Goal: Task Accomplishment & Management: Complete application form

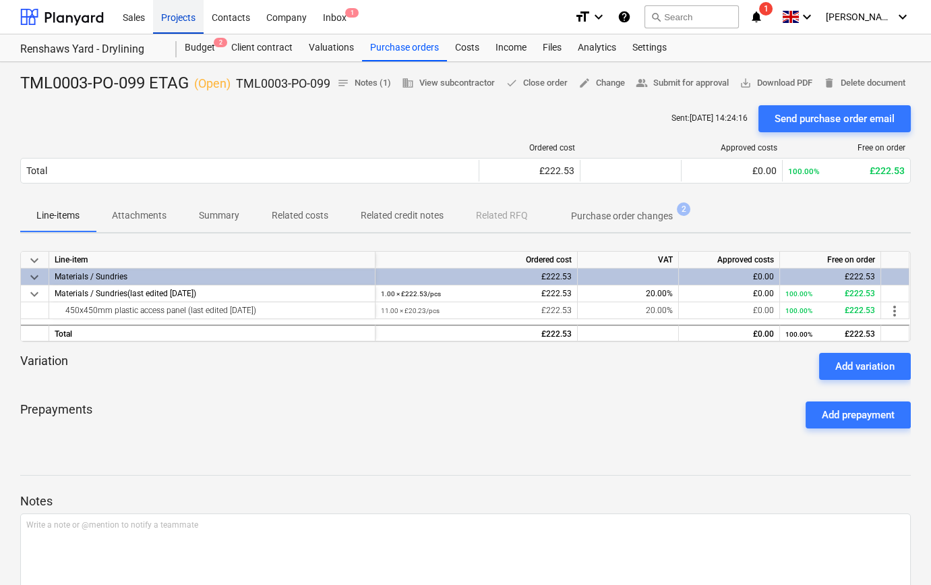
click at [181, 19] on div "Projects" at bounding box center [178, 16] width 51 height 34
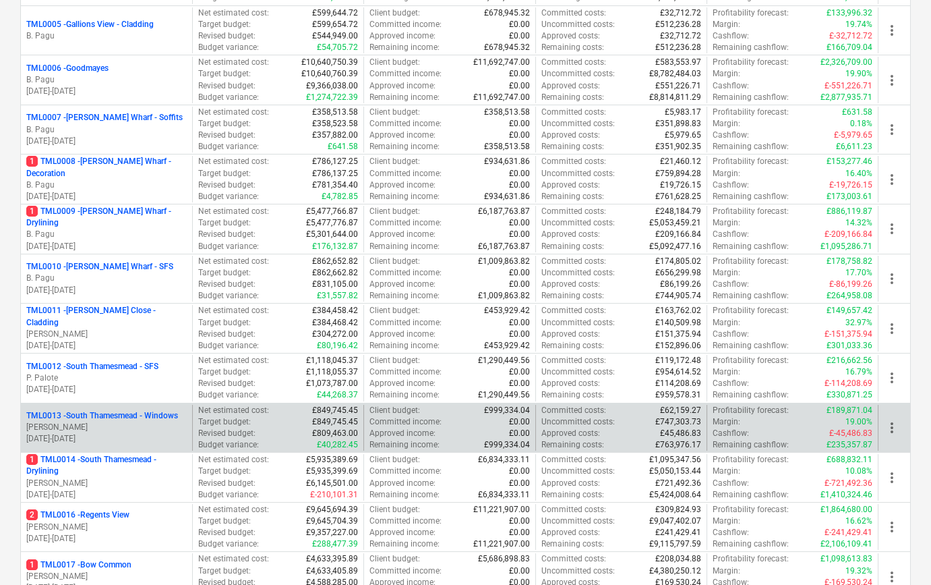
scroll to position [552, 0]
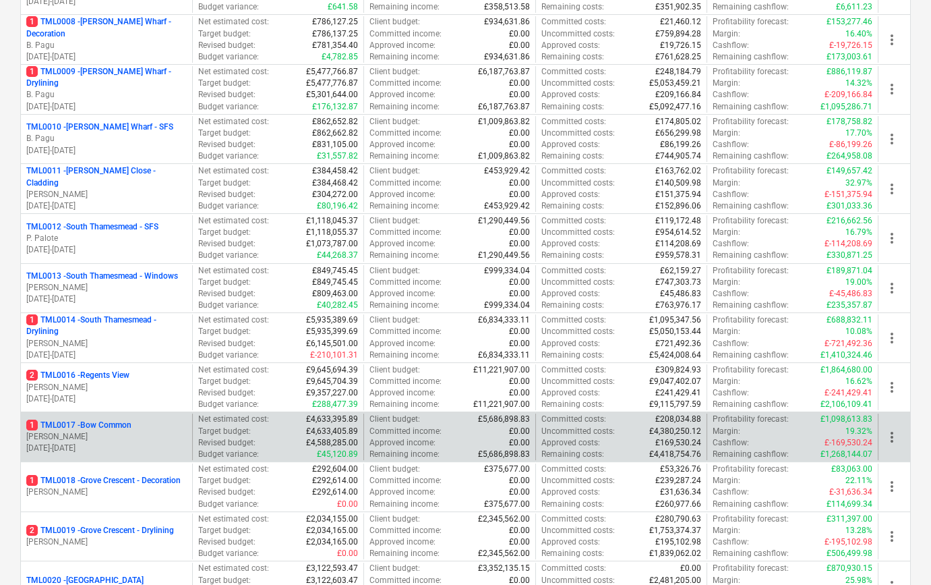
click at [123, 443] on p "[DATE] - [DATE]" at bounding box center [106, 447] width 160 height 11
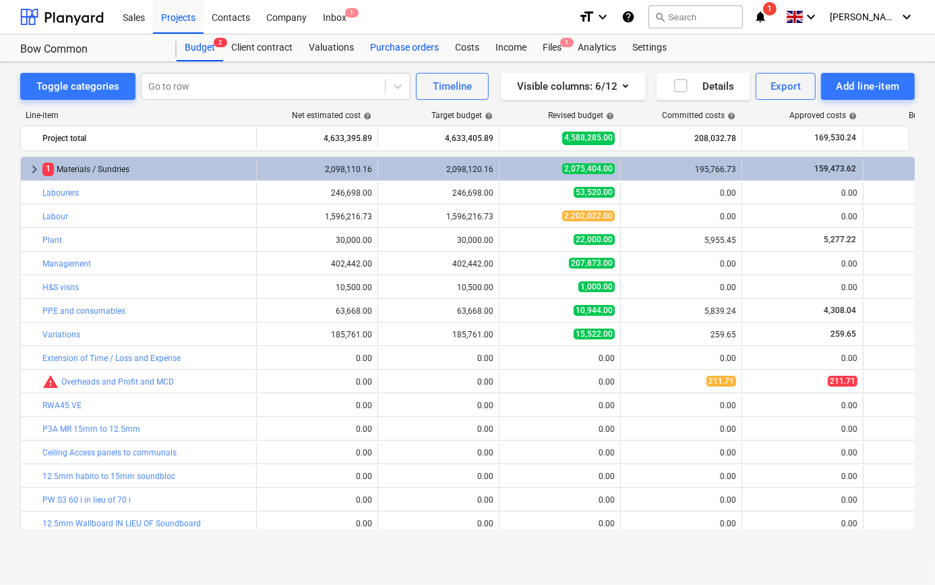
click at [415, 47] on div "Purchase orders" at bounding box center [404, 47] width 85 height 27
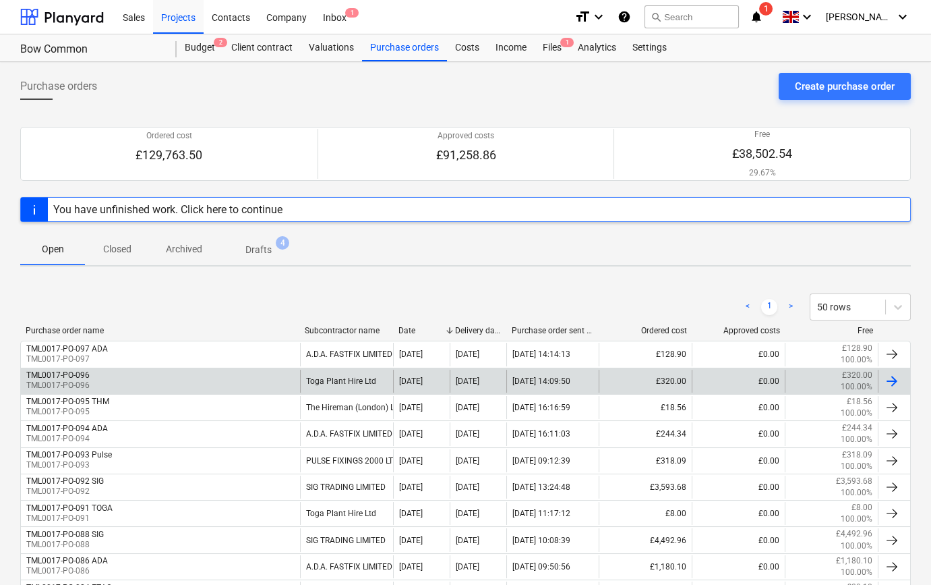
click at [894, 380] on div at bounding box center [892, 381] width 16 height 16
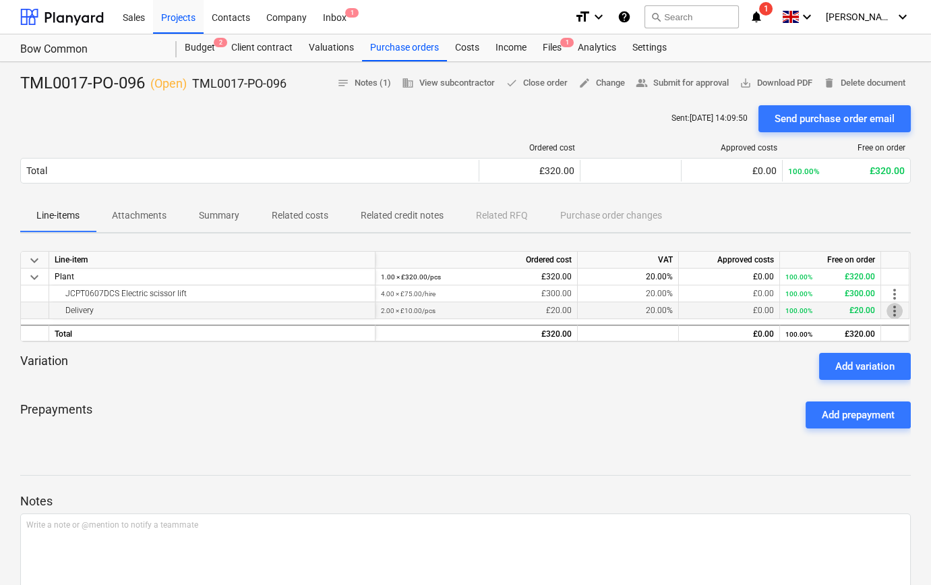
click at [893, 309] on span "more_vert" at bounding box center [895, 311] width 16 height 16
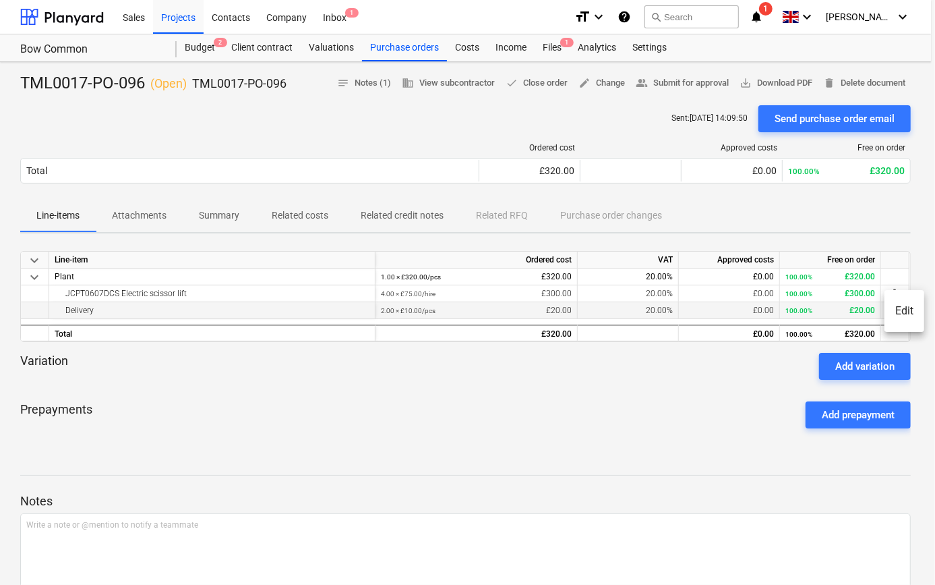
click at [893, 309] on li "Edit" at bounding box center [905, 310] width 40 height 31
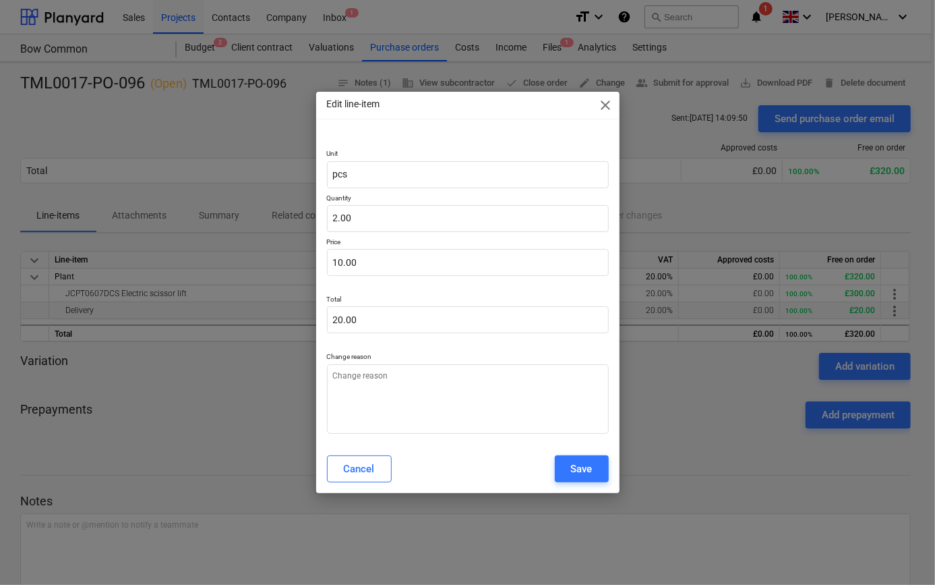
type textarea "x"
type input "20"
click at [364, 322] on input "20" at bounding box center [468, 319] width 282 height 27
type textarea "x"
type input "2"
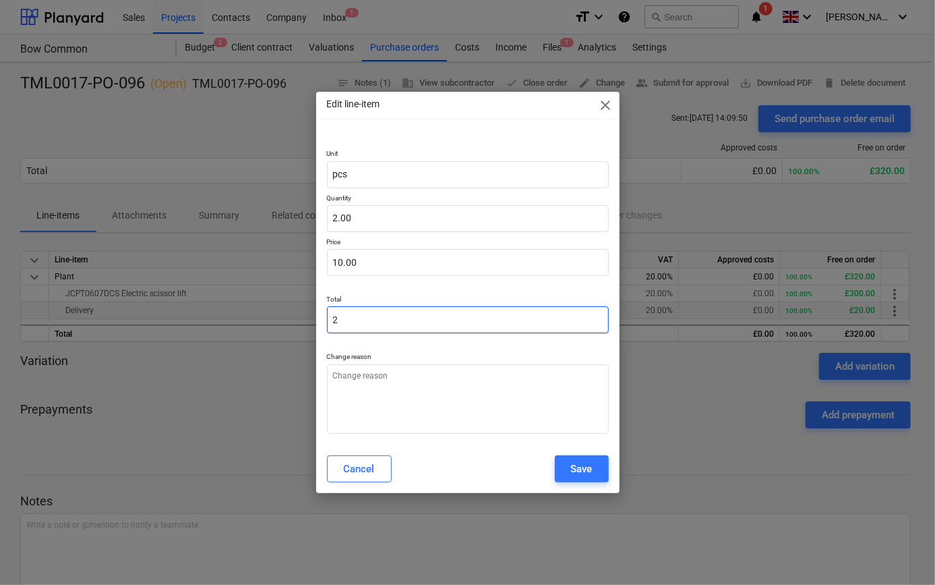
type input "1.00"
type textarea "x"
type input "0.00"
type textarea "x"
type input "5"
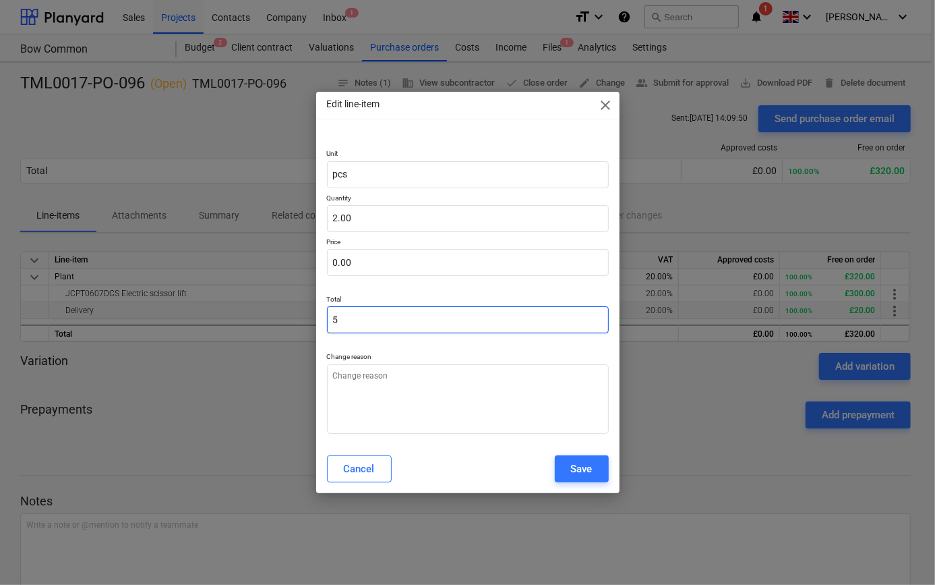
type input "2.50"
type textarea "x"
type input "55"
type input "27.50"
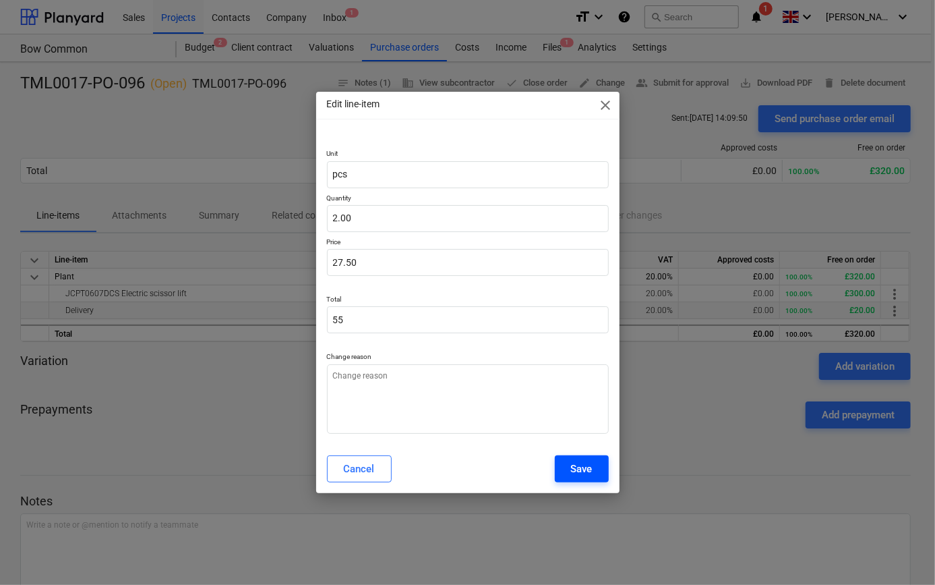
type input "55.00"
click at [573, 475] on div "Save" at bounding box center [582, 469] width 22 height 18
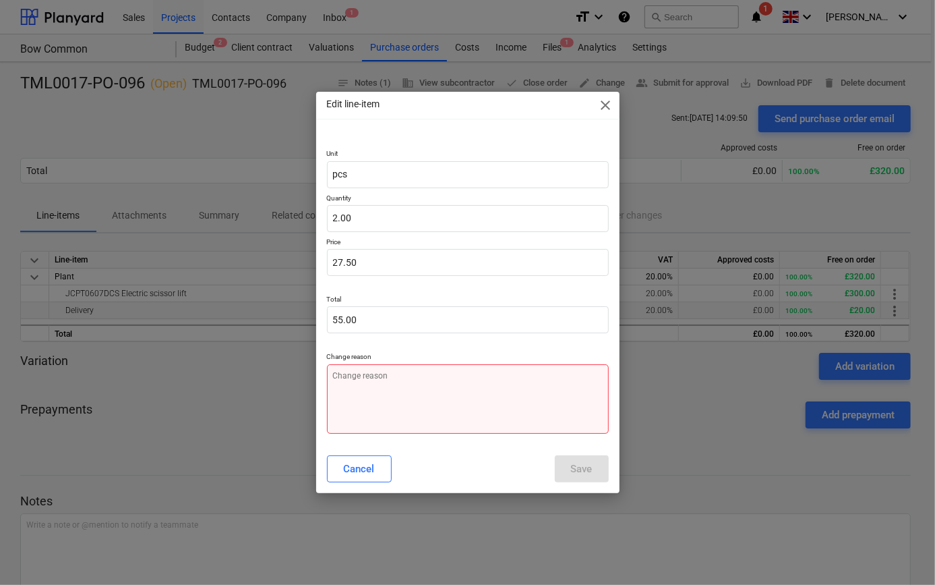
click at [404, 409] on textarea at bounding box center [468, 398] width 282 height 69
type textarea "x"
type textarea "P"
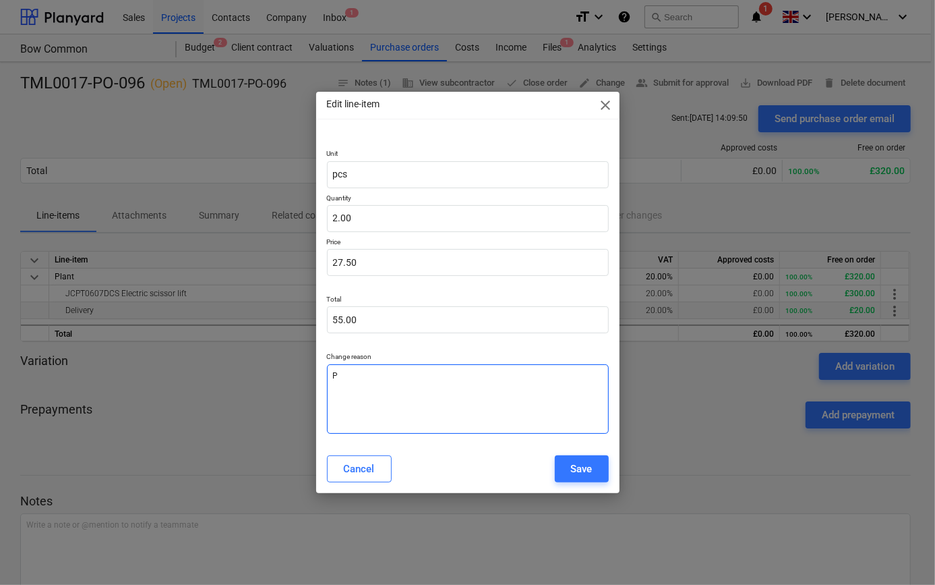
type textarea "x"
type textarea "Pr"
type textarea "x"
type textarea "Pri"
type textarea "x"
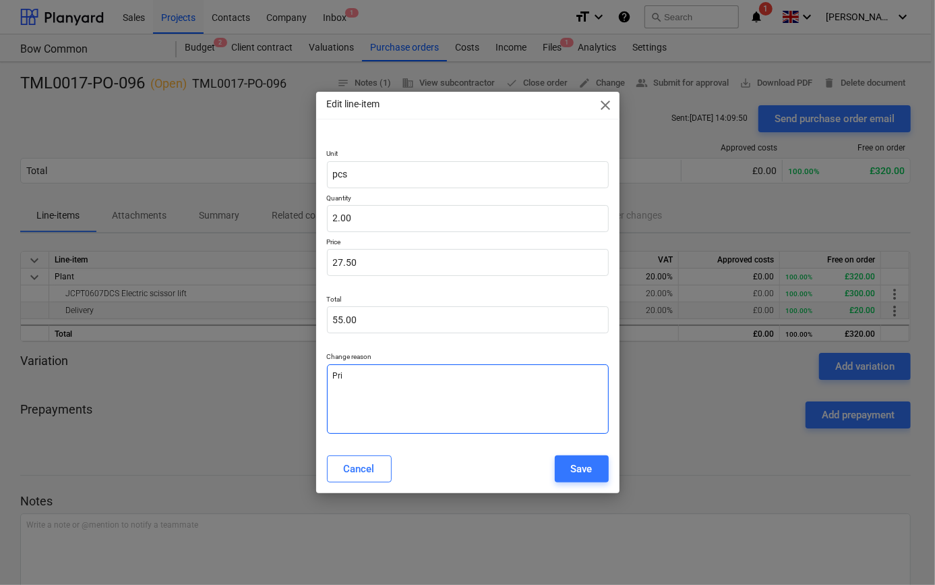
type textarea "Pric"
type textarea "x"
type textarea "Price"
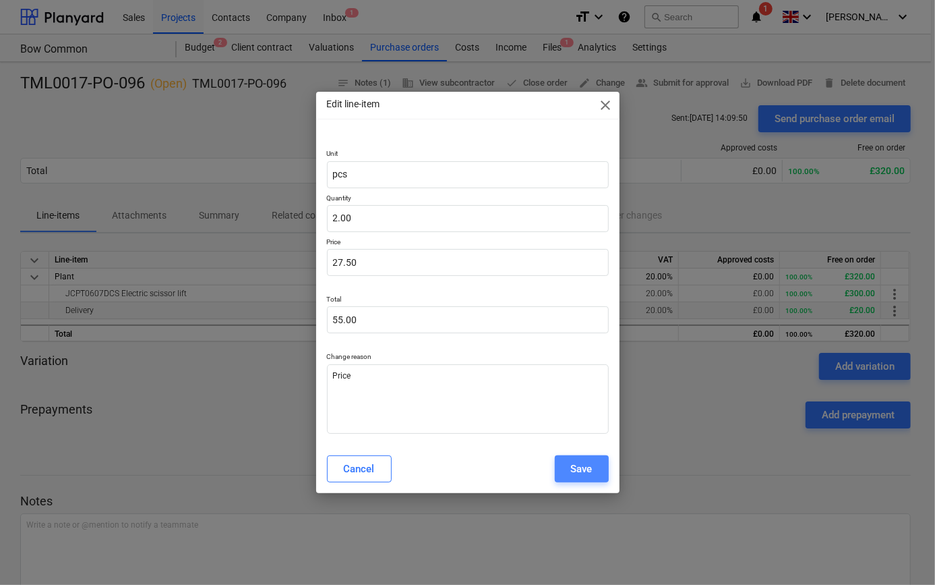
click at [579, 467] on div "Save" at bounding box center [582, 469] width 22 height 18
type textarea "x"
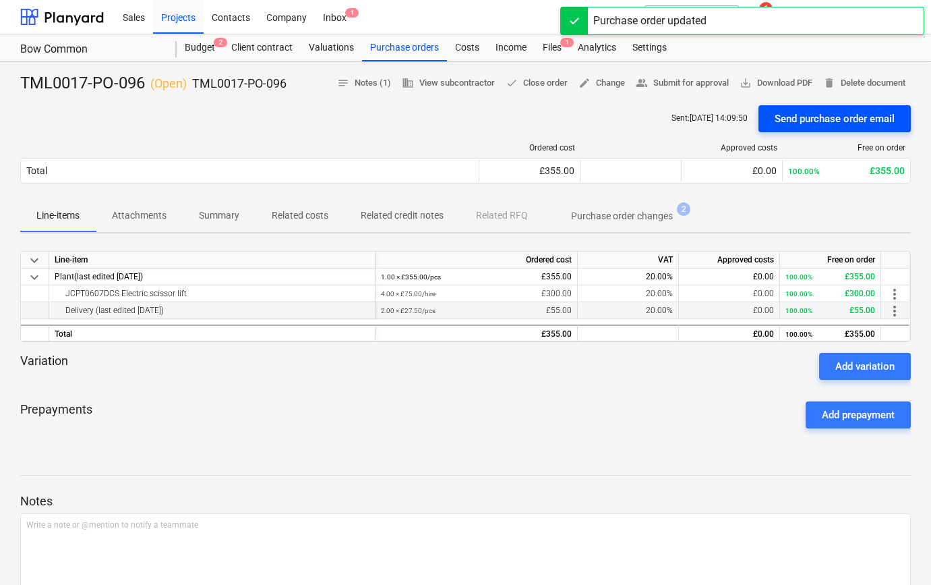
click at [816, 121] on div "Send purchase order email" at bounding box center [835, 119] width 120 height 18
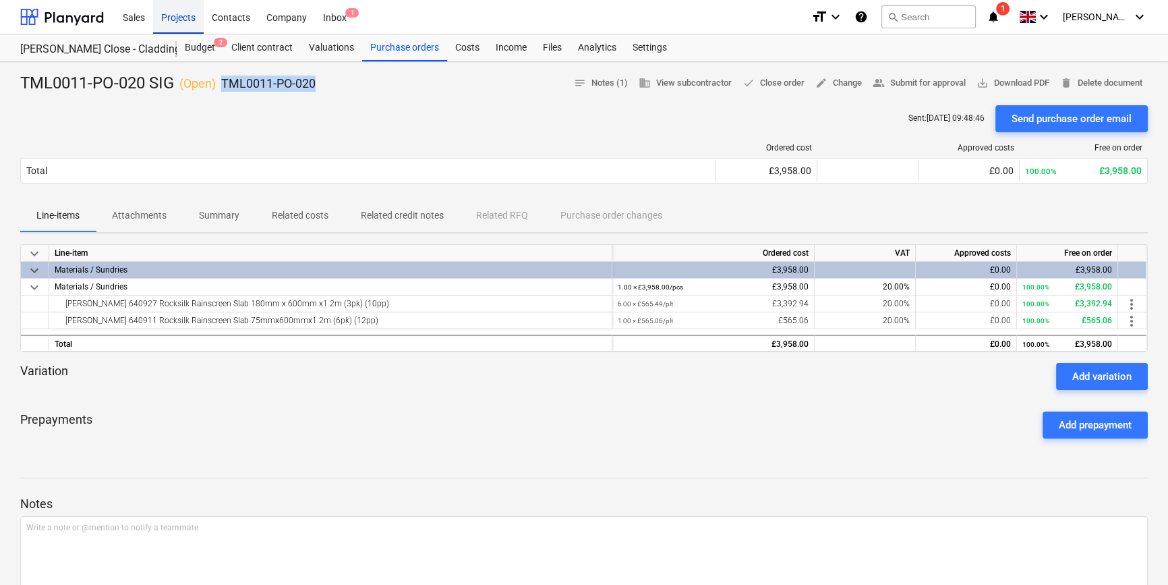
click at [179, 20] on div "Projects" at bounding box center [178, 16] width 51 height 34
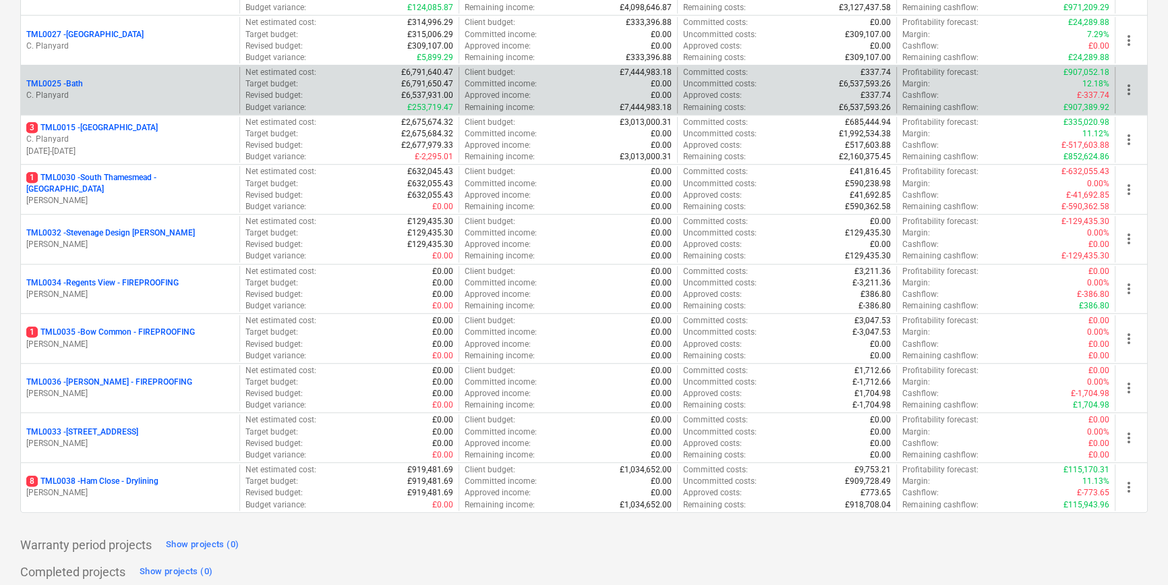
scroll to position [1348, 0]
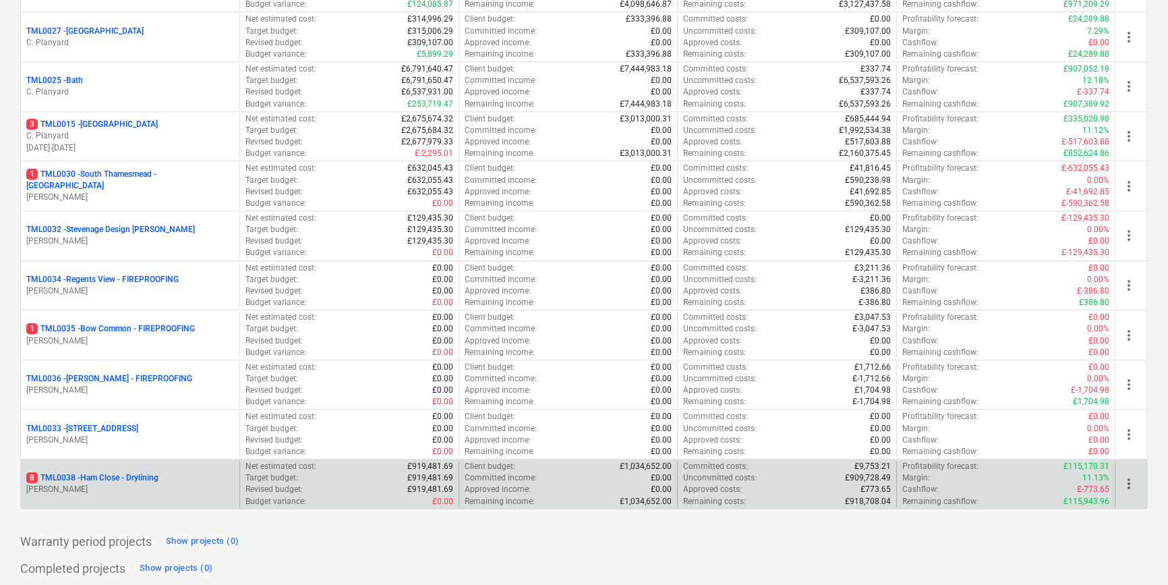
click at [129, 477] on p "8 TML0038 - Ham Close - Drylining" at bounding box center [92, 477] width 132 height 11
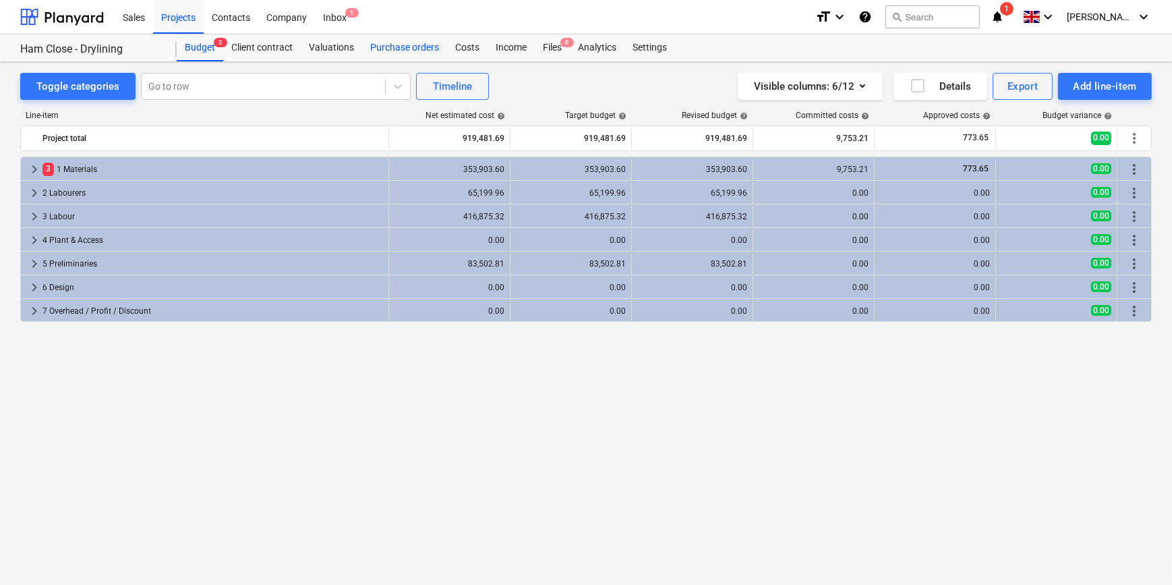
click at [374, 51] on div "Purchase orders" at bounding box center [404, 47] width 85 height 27
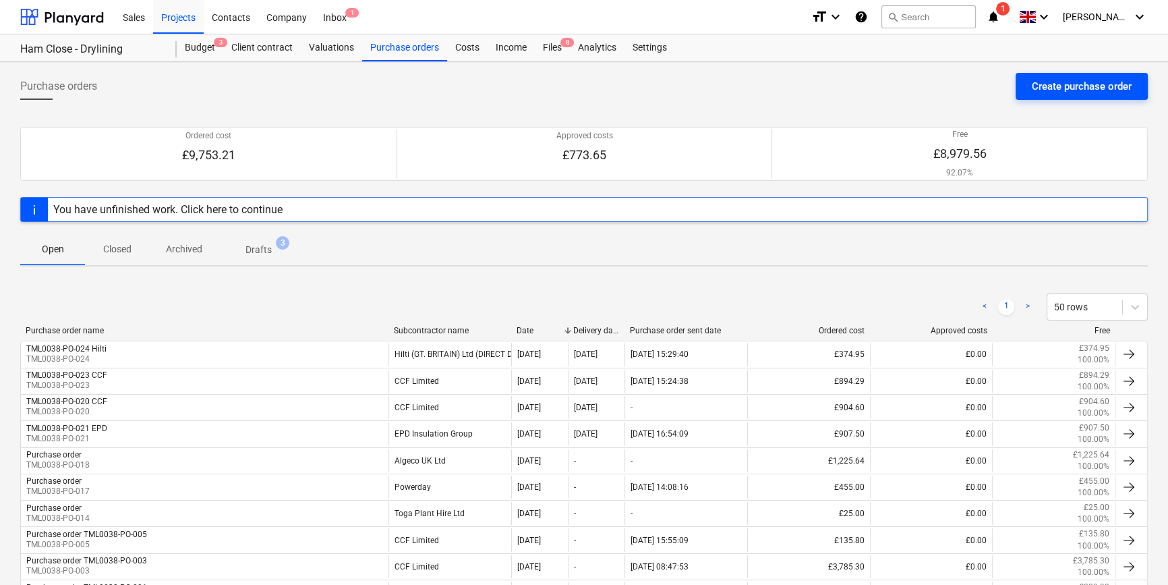
click at [1050, 88] on div "Create purchase order" at bounding box center [1082, 87] width 100 height 18
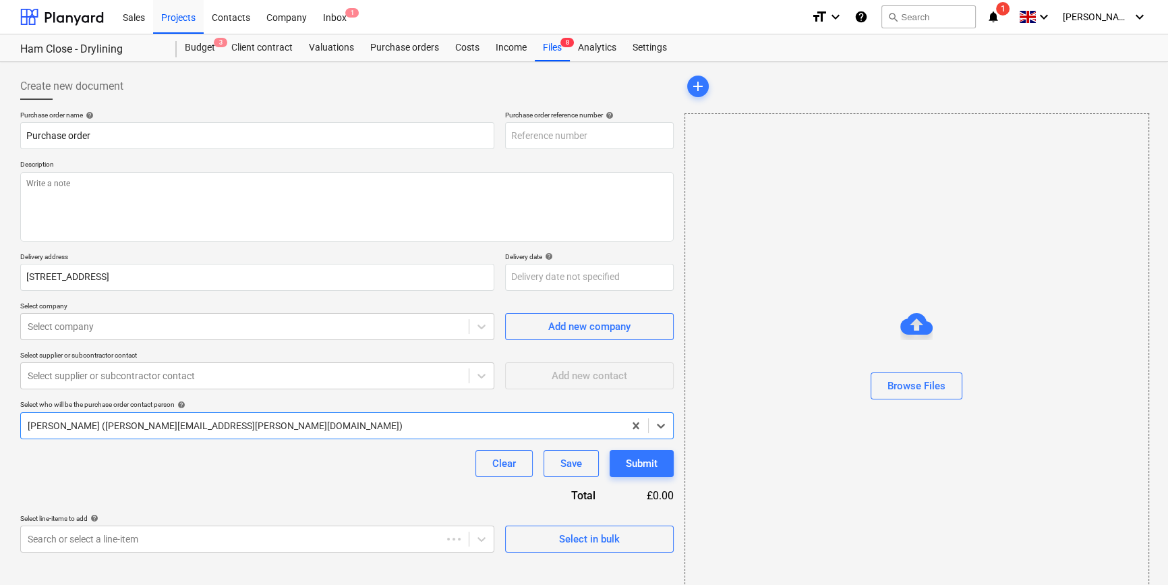
type textarea "x"
type input "TML0038-PO-025"
drag, startPoint x: 574, startPoint y: 135, endPoint x: 510, endPoint y: 138, distance: 64.1
click at [510, 138] on input "TML0038-PO-025" at bounding box center [589, 135] width 169 height 27
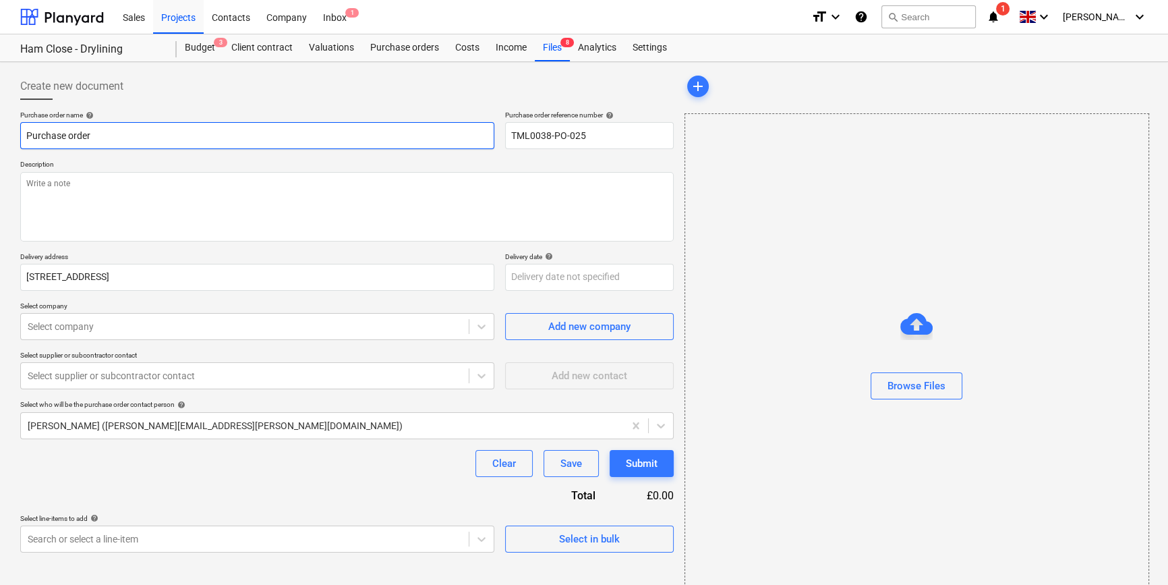
drag, startPoint x: 81, startPoint y: 135, endPoint x: 15, endPoint y: 135, distance: 66.1
click at [15, 135] on div "Create new document Purchase order name help Purchase order Purchase order refe…" at bounding box center [347, 338] width 664 height 542
paste input "TML0038-PO-025"
type textarea "x"
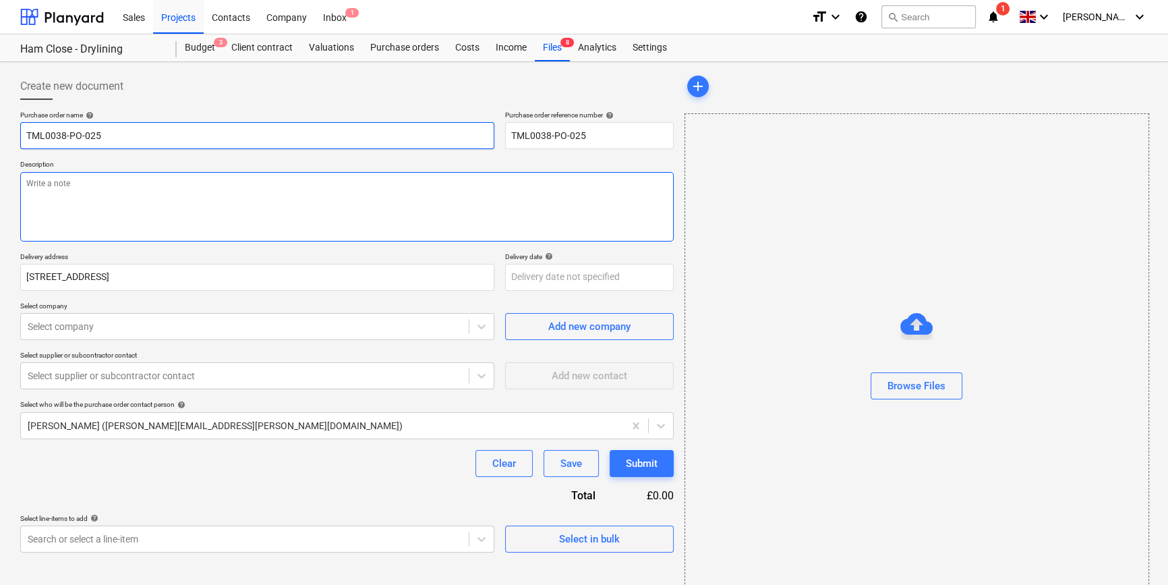
type input "TML0038-PO-025"
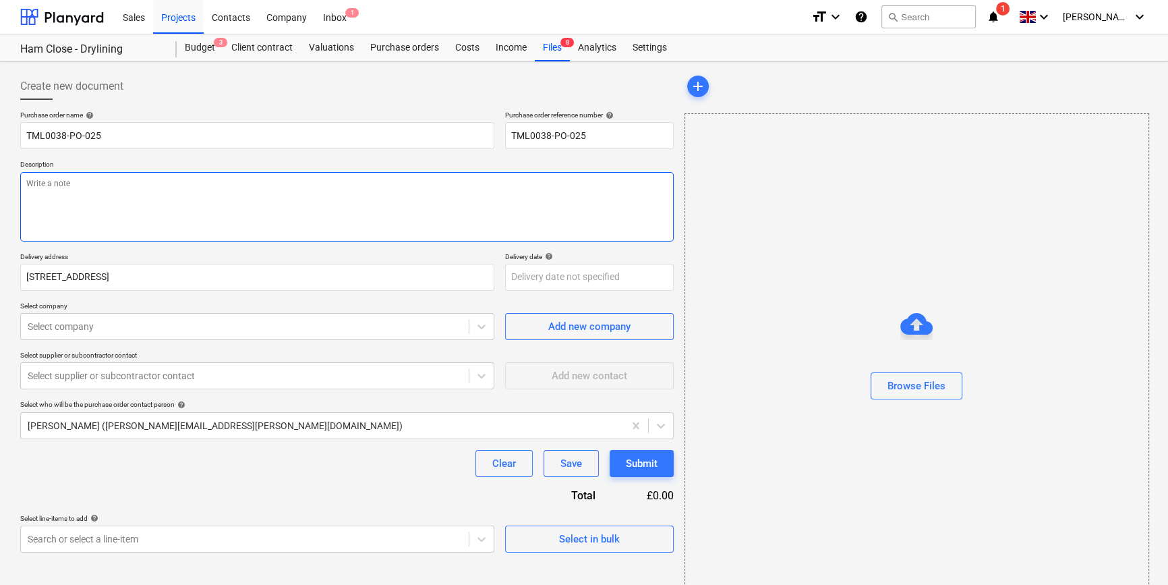
click at [60, 209] on textarea at bounding box center [346, 206] width 653 height 69
type textarea "x"
type textarea "R"
type textarea "x"
type textarea "Ra"
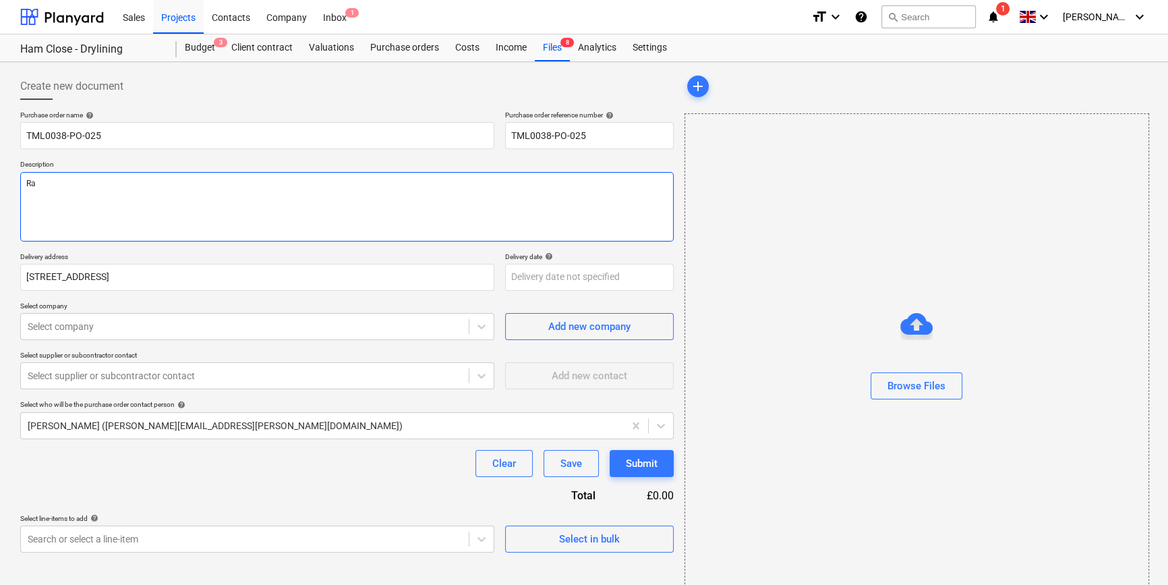
type textarea "x"
type textarea "Raz"
type textarea "x"
type textarea "Razv"
type textarea "x"
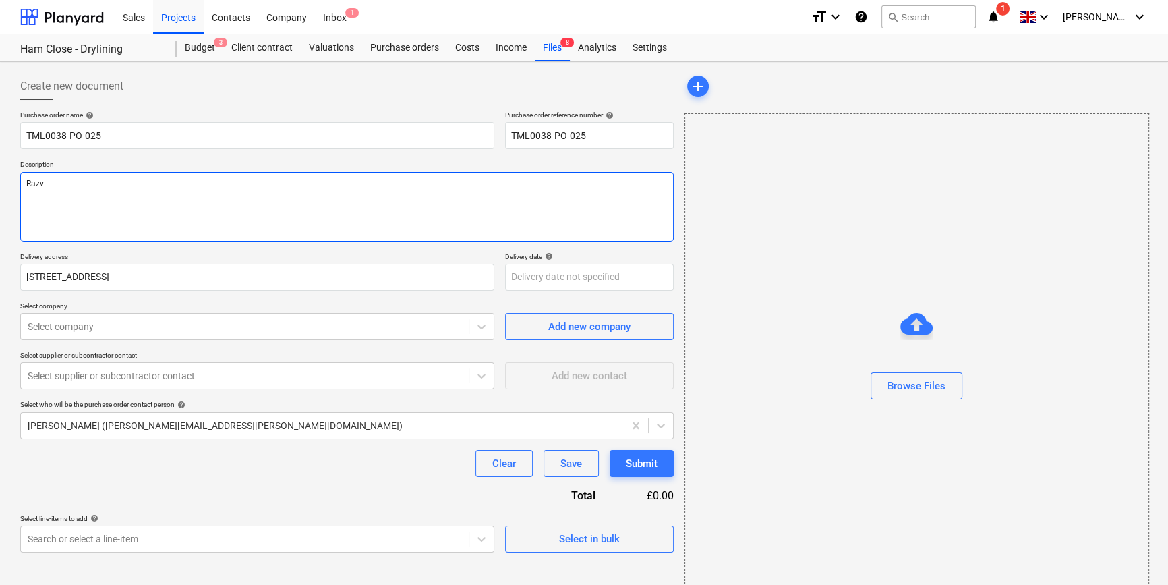
type textarea "[DEMOGRAPHIC_DATA]"
type textarea "x"
type textarea "[DEMOGRAPHIC_DATA]"
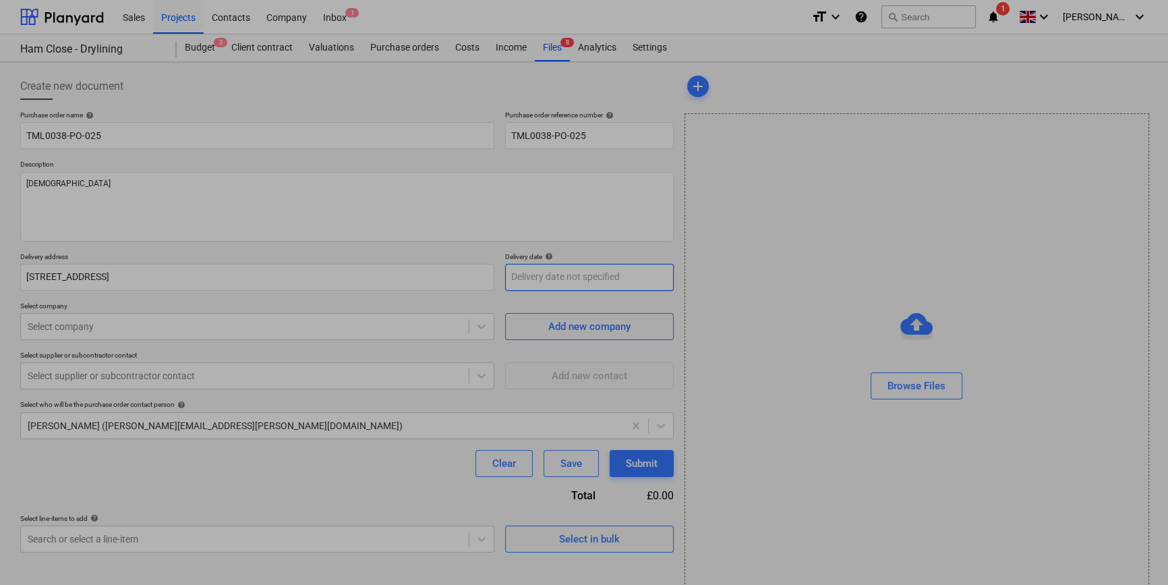
click at [519, 279] on body "Sales Projects Contacts Company Inbox 1 format_size keyboard_arrow_down help se…" at bounding box center [584, 292] width 1168 height 585
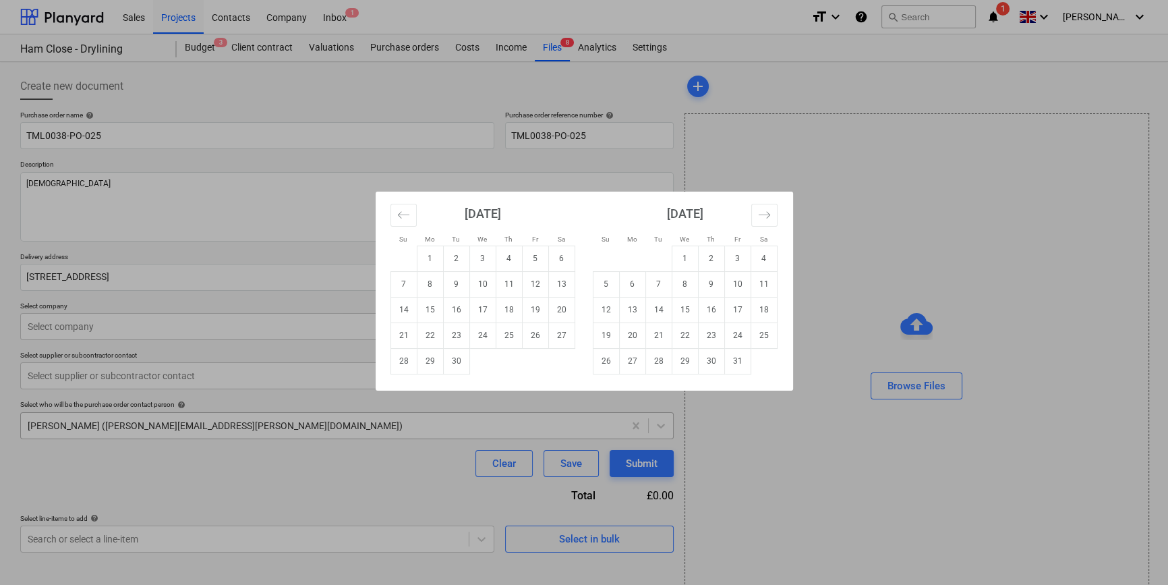
drag, startPoint x: 452, startPoint y: 435, endPoint x: 430, endPoint y: 427, distance: 23.0
click at [451, 435] on div "Su Mo Tu We Th Fr Sa Su Mo Tu We Th Fr Sa [DATE] 1 2 3 4 5 6 7 8 9 10 11 12 13 …" at bounding box center [584, 292] width 1168 height 585
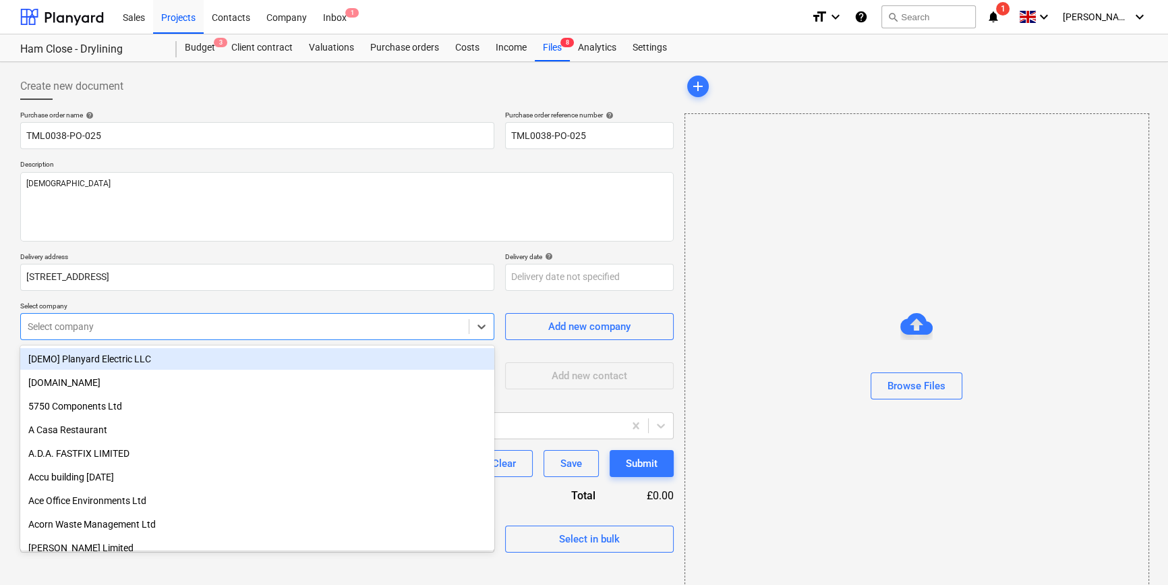
click at [138, 330] on div at bounding box center [245, 326] width 434 height 13
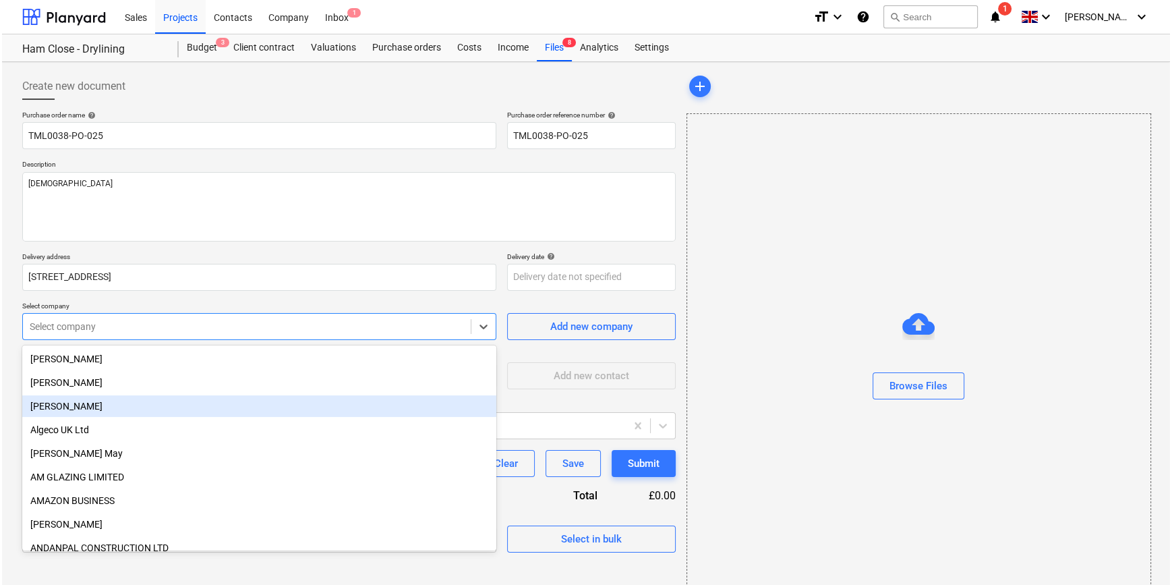
scroll to position [429, 0]
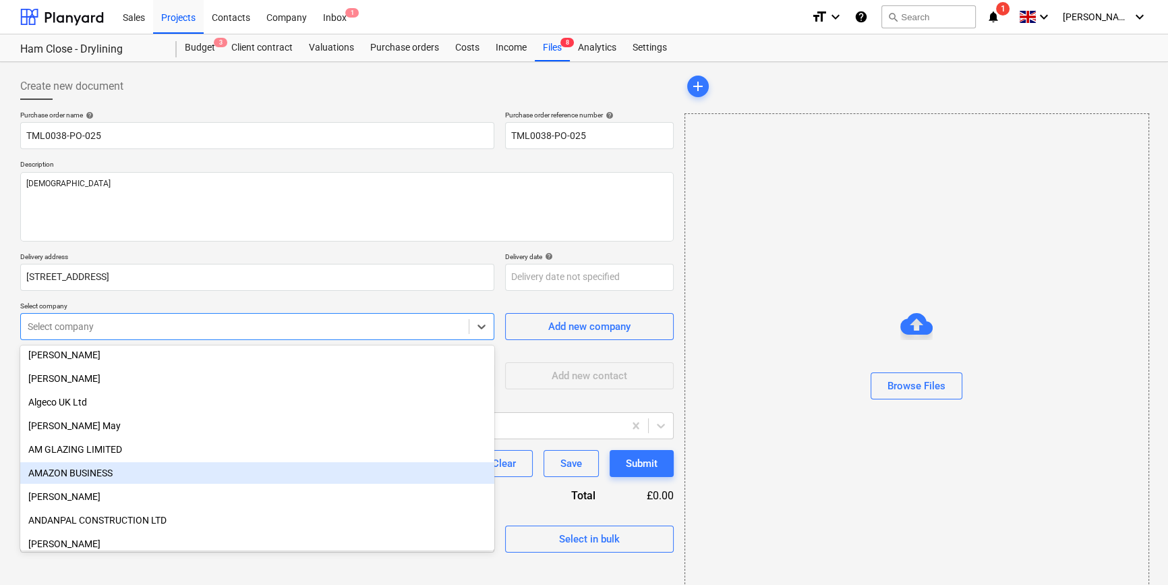
click at [74, 467] on div "AMAZON BUSINESS" at bounding box center [257, 473] width 474 height 22
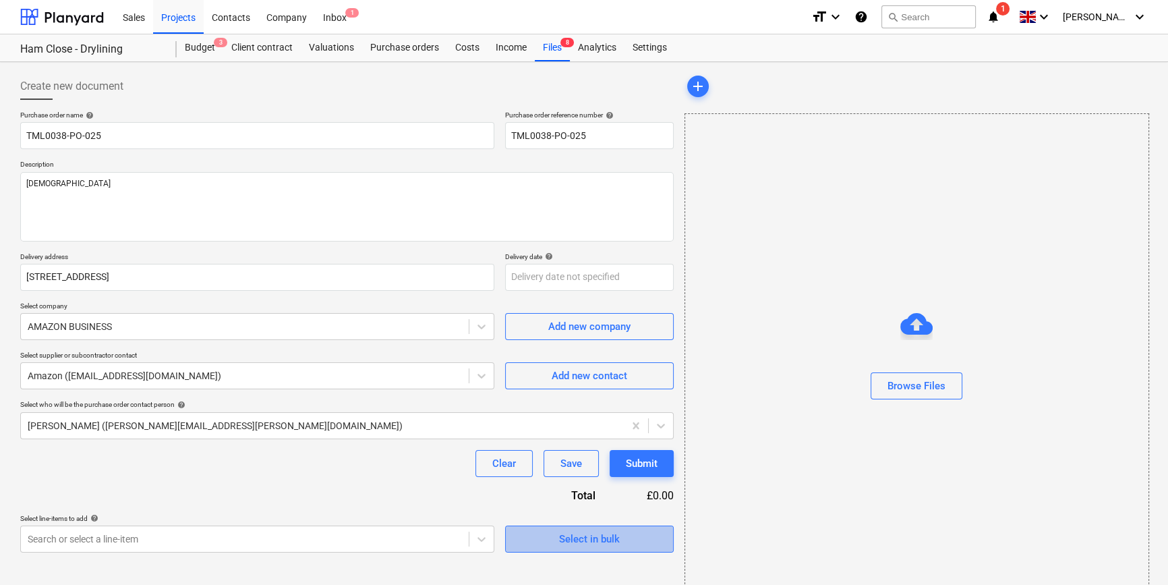
click at [577, 542] on div "Select in bulk" at bounding box center [589, 539] width 61 height 18
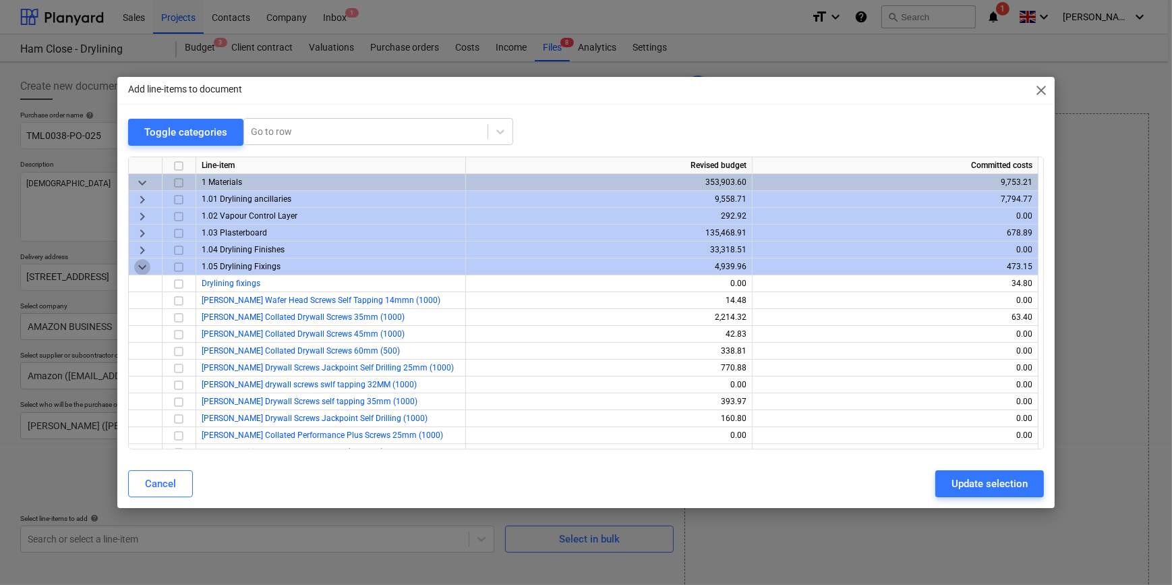
click at [140, 265] on span "keyboard_arrow_down" at bounding box center [142, 266] width 16 height 16
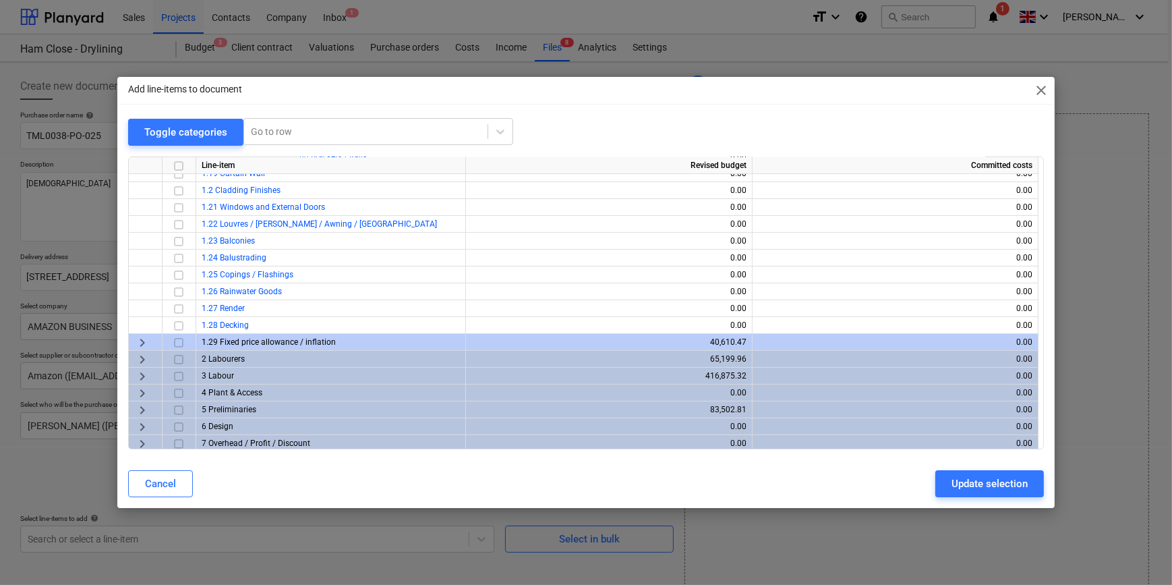
scroll to position [332, 0]
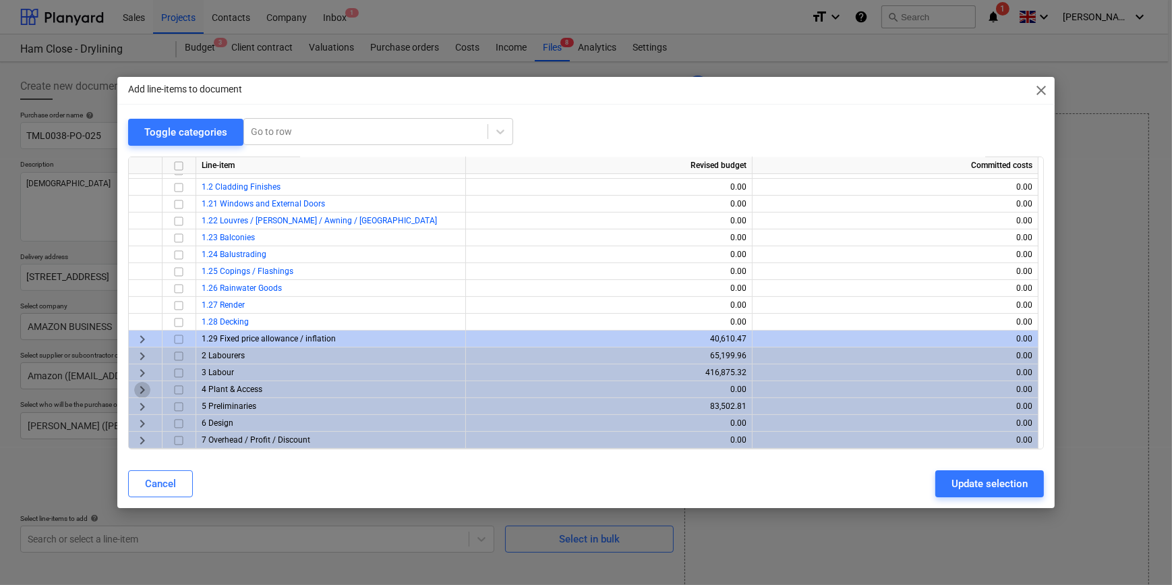
click at [142, 388] on span "keyboard_arrow_right" at bounding box center [142, 389] width 16 height 16
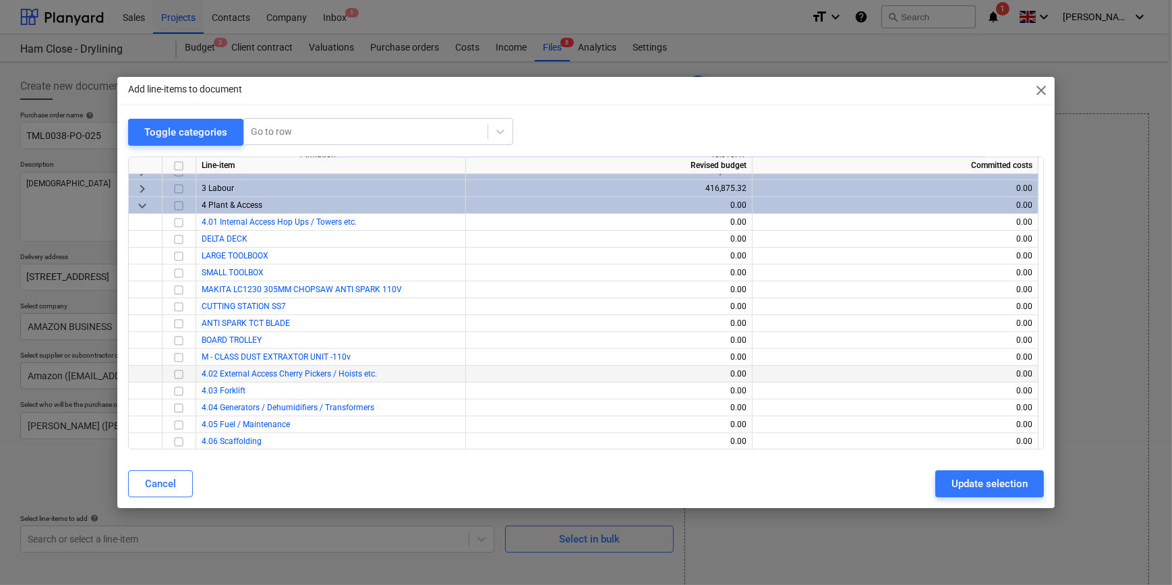
scroll to position [568, 0]
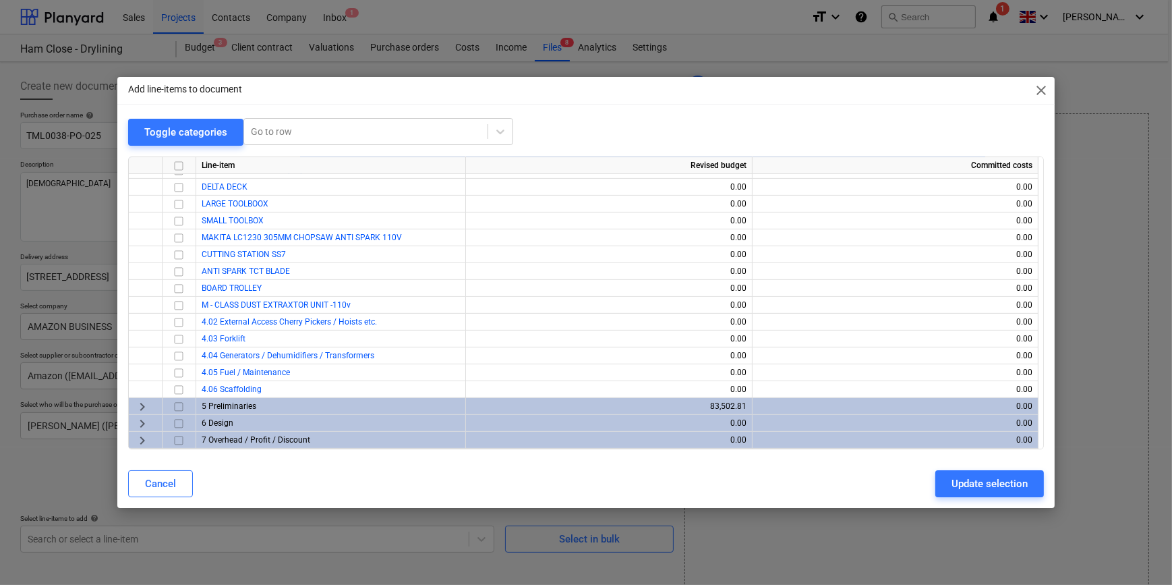
click at [139, 404] on span "keyboard_arrow_right" at bounding box center [142, 406] width 16 height 16
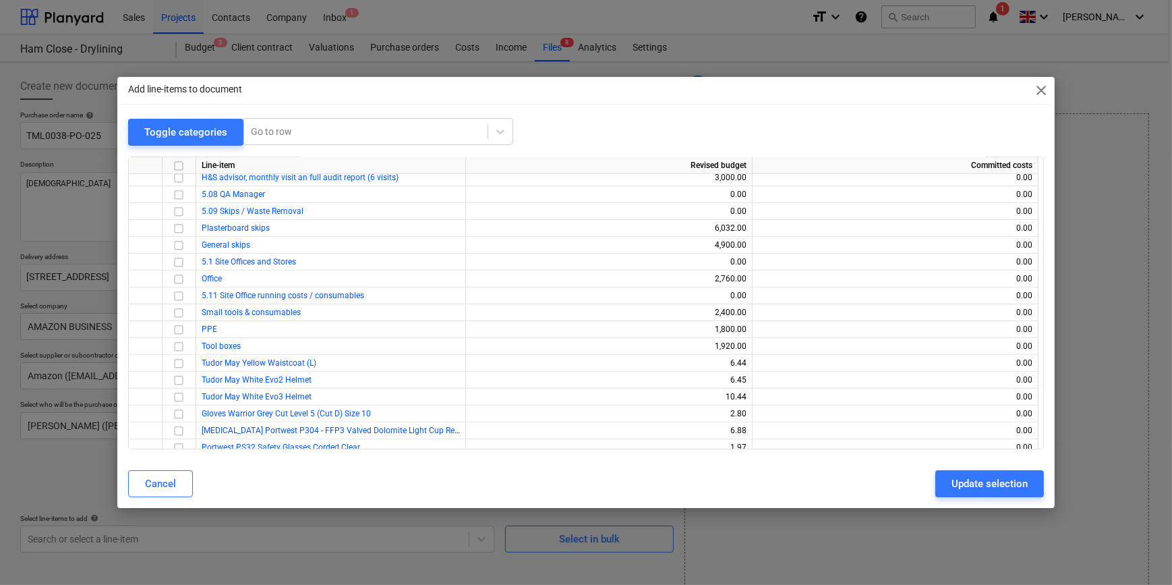
scroll to position [998, 0]
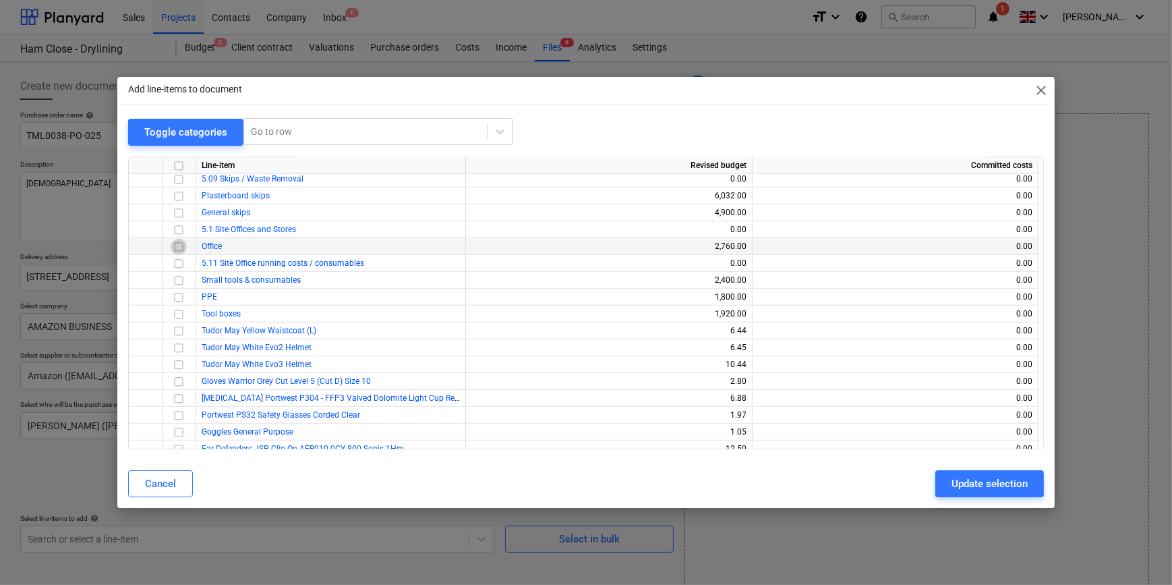
click at [179, 245] on input "checkbox" at bounding box center [179, 246] width 16 height 16
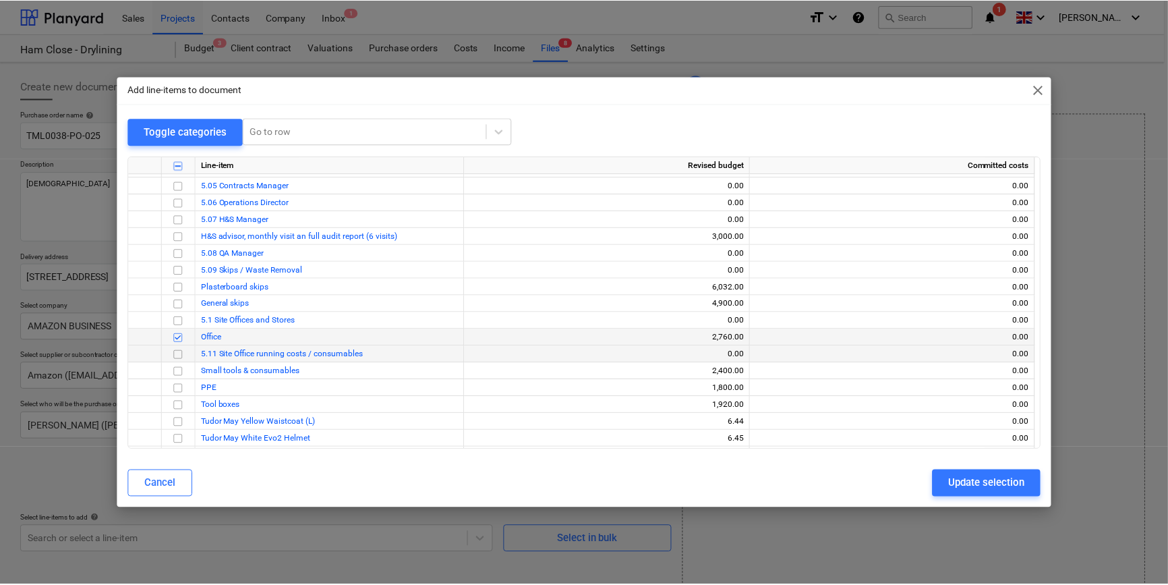
scroll to position [968, 0]
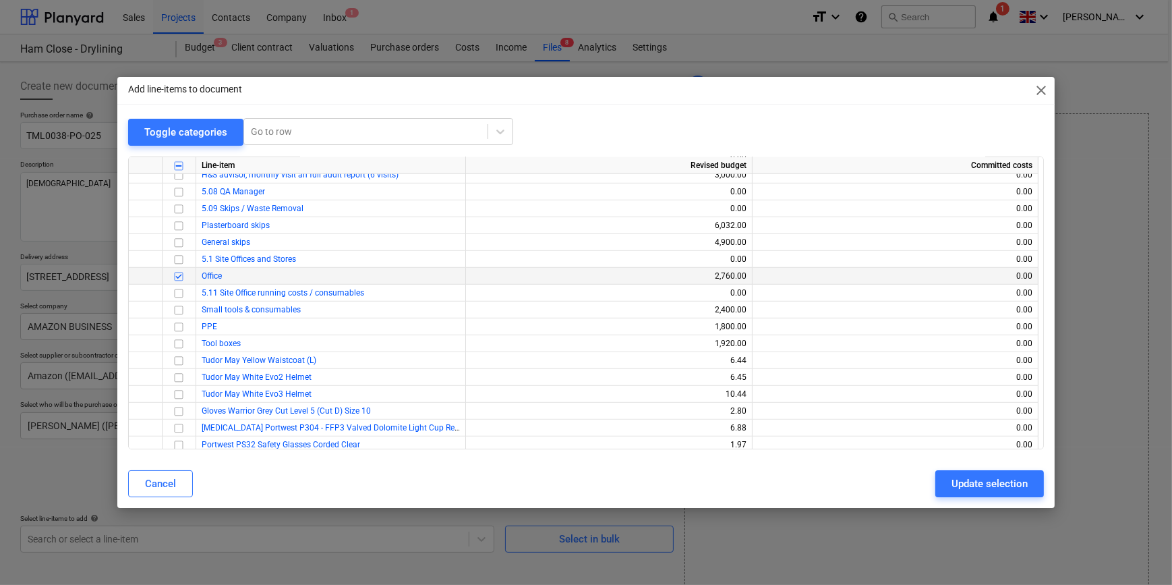
click at [181, 276] on input "checkbox" at bounding box center [179, 276] width 16 height 16
click at [175, 260] on input "checkbox" at bounding box center [179, 259] width 16 height 16
click at [964, 482] on div "Update selection" at bounding box center [989, 484] width 76 height 18
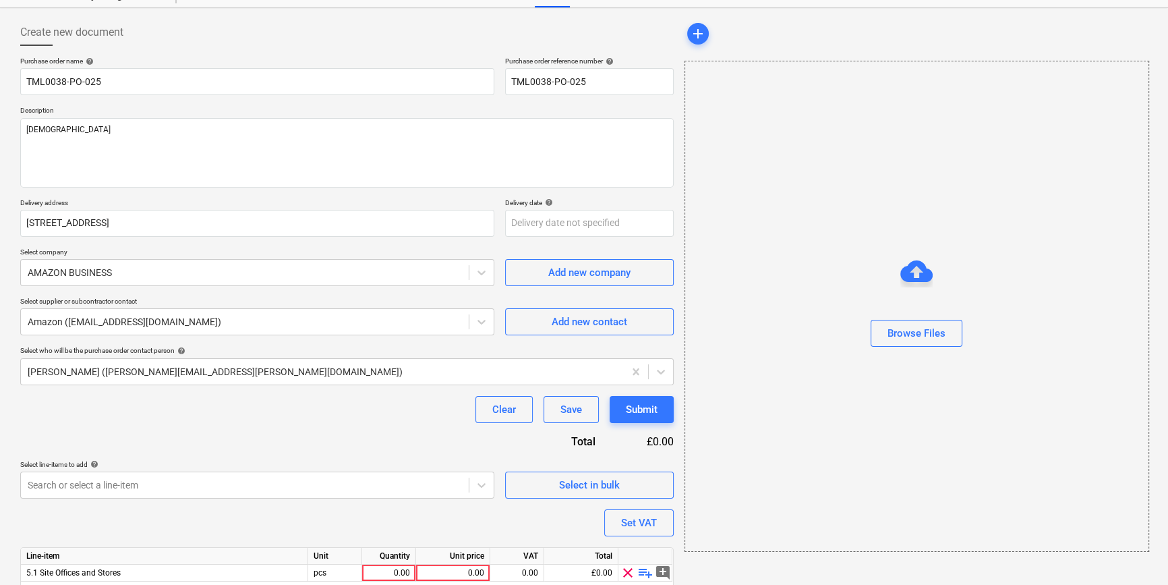
scroll to position [105, 0]
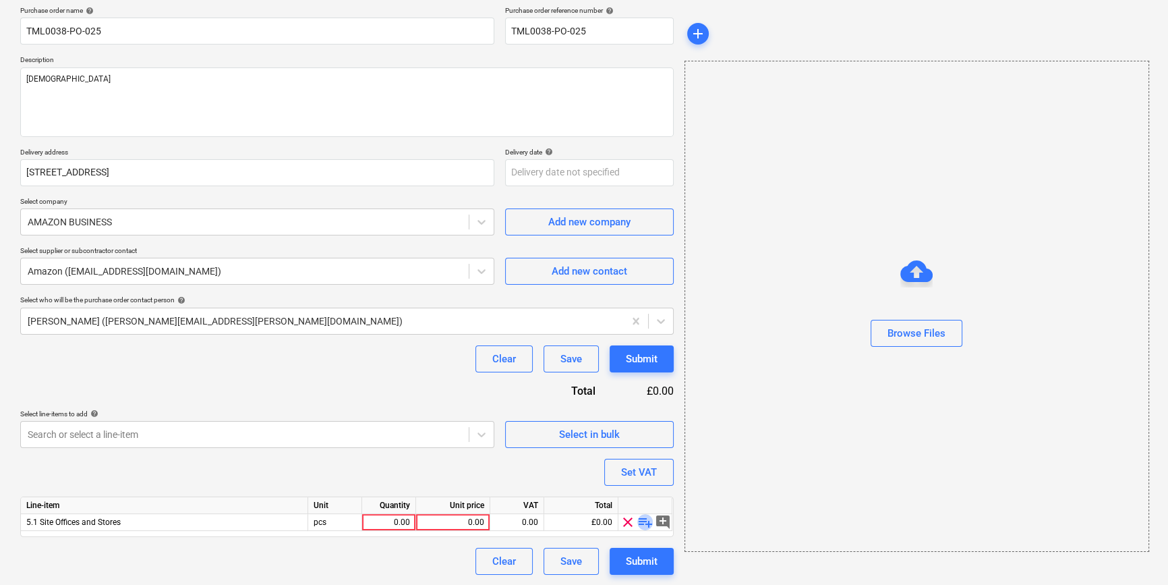
click at [640, 521] on span "playlist_add" at bounding box center [645, 522] width 16 height 16
type textarea "x"
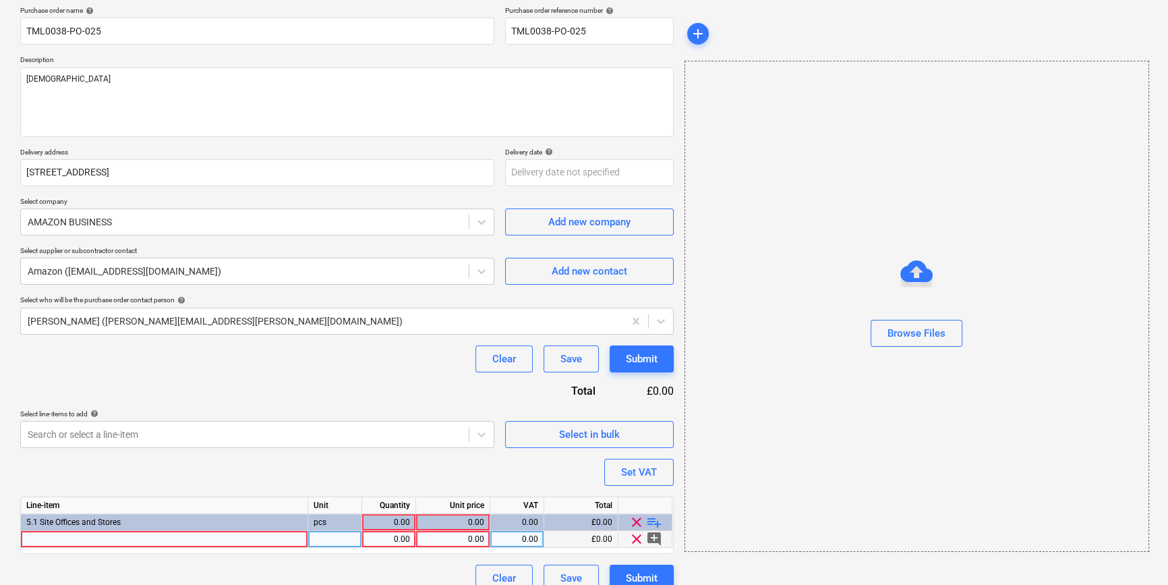
click at [46, 537] on div at bounding box center [164, 539] width 287 height 17
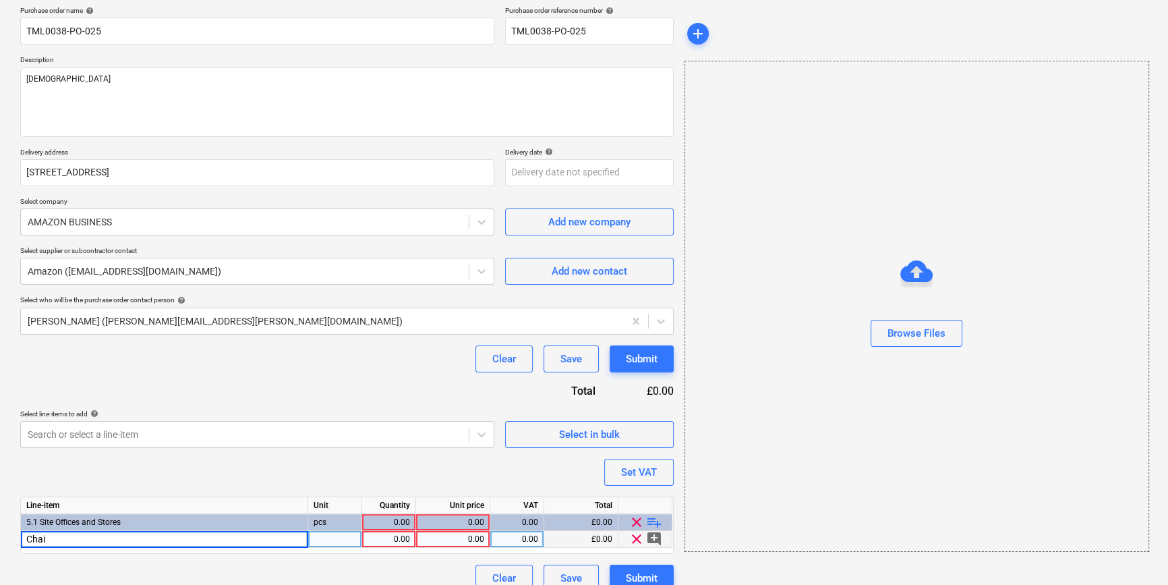
type input "Chair"
type textarea "x"
type input "33.28"
type textarea "x"
type input "20"
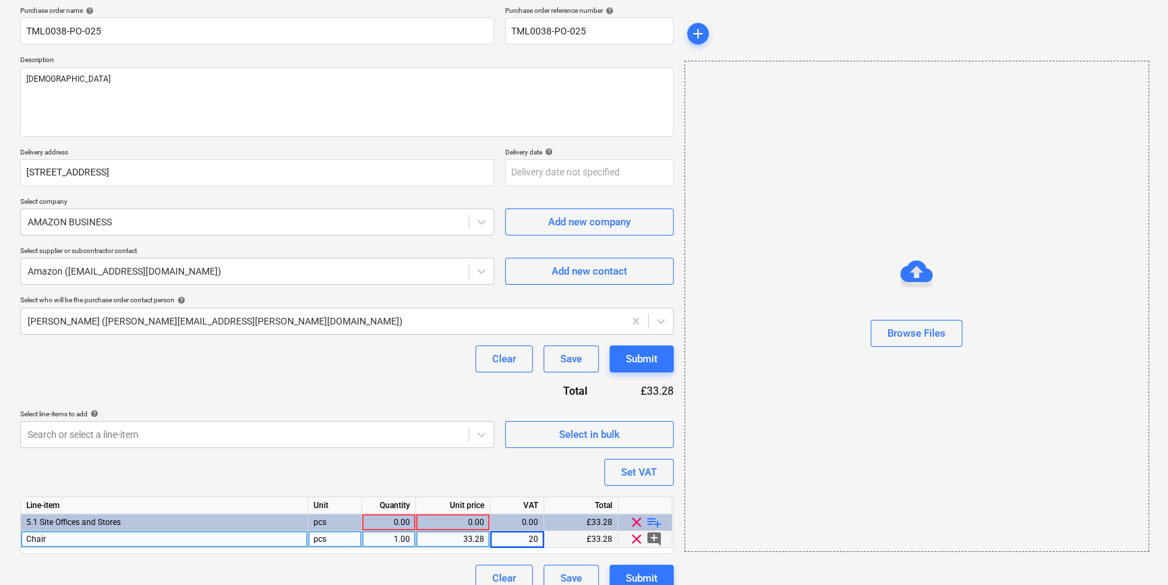
type textarea "x"
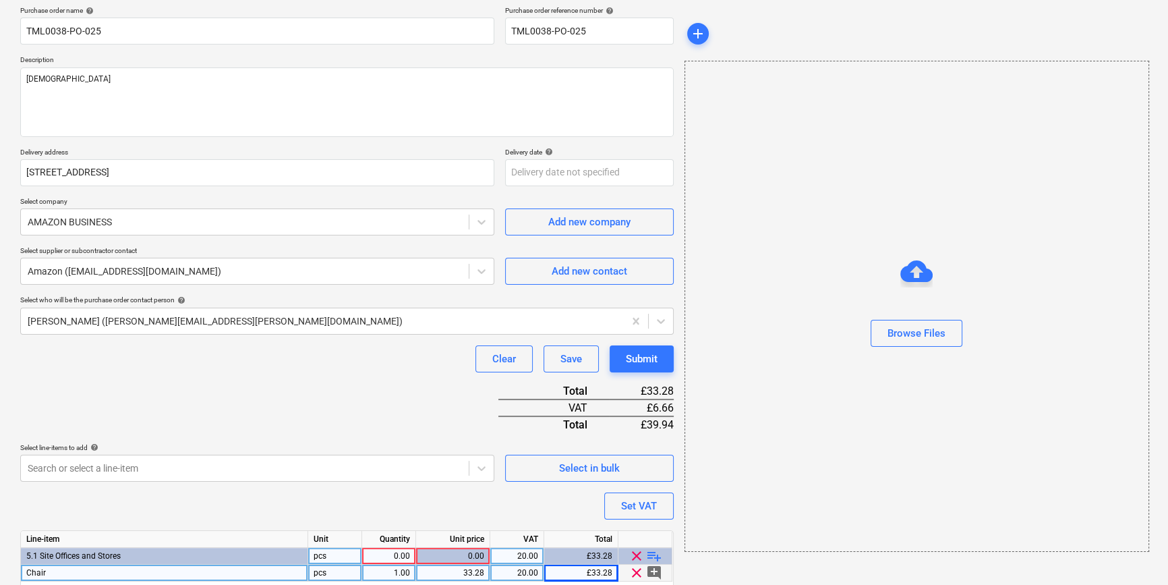
click at [403, 548] on div "0.00" at bounding box center [388, 555] width 42 height 17
type input "1"
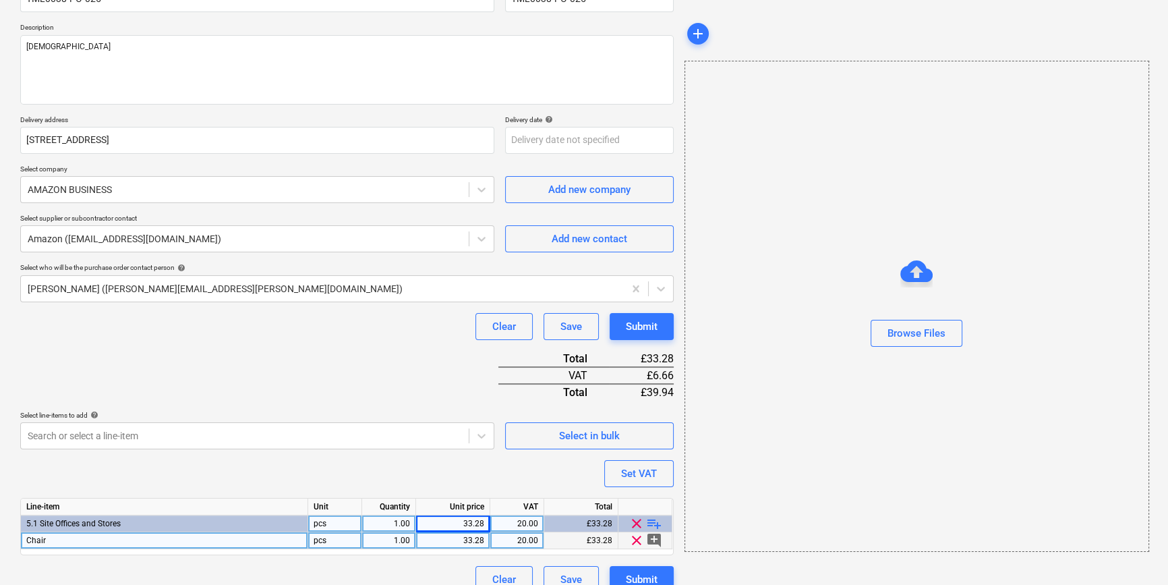
scroll to position [155, 0]
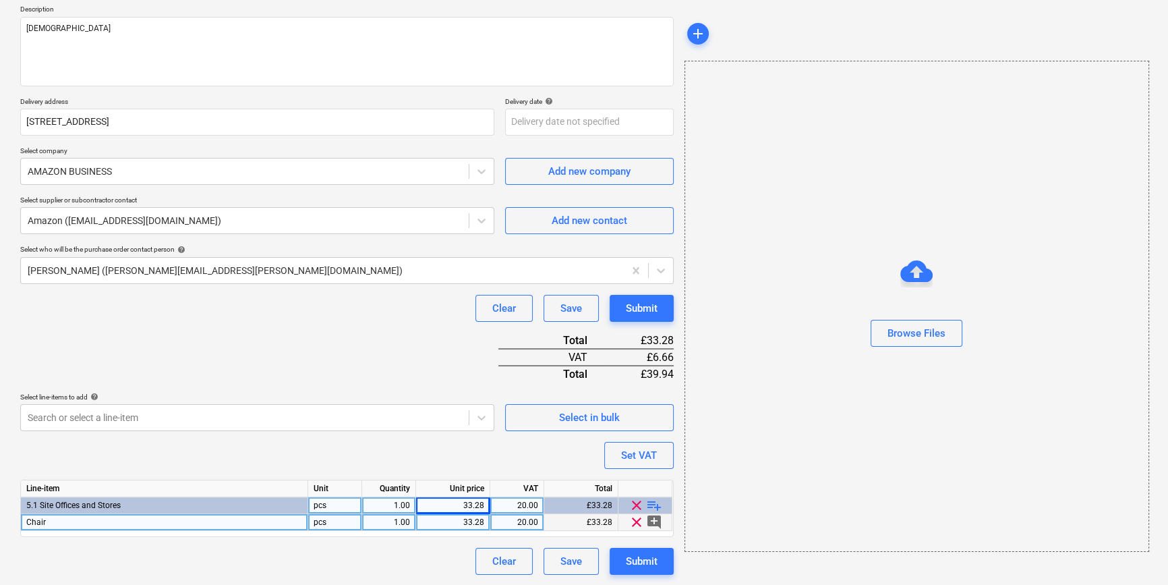
click at [649, 505] on span "playlist_add" at bounding box center [654, 505] width 16 height 16
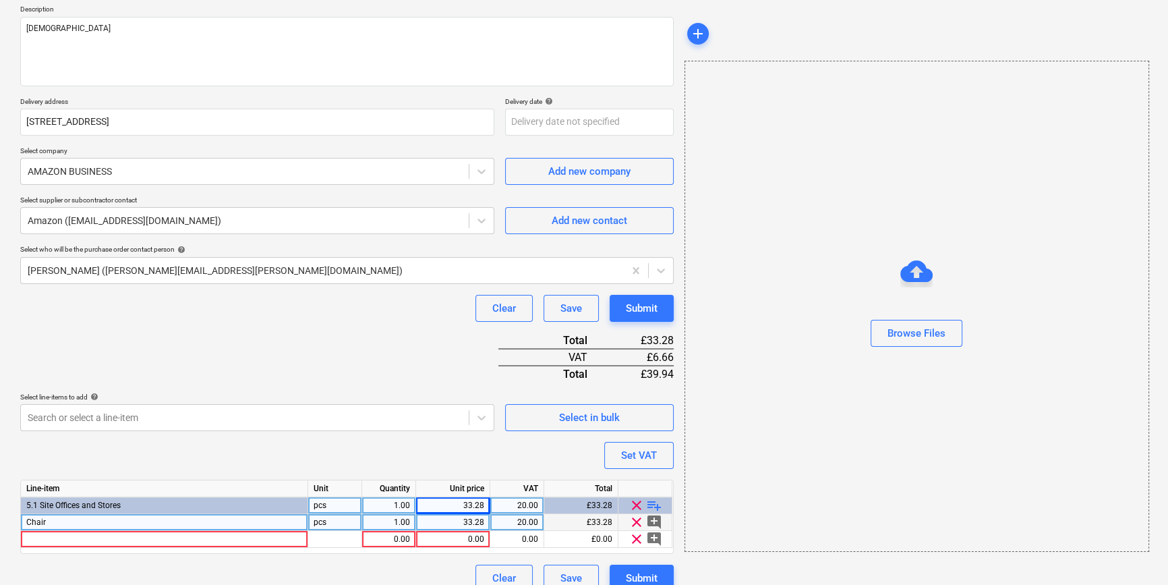
type textarea "x"
click at [63, 534] on div at bounding box center [164, 539] width 287 height 17
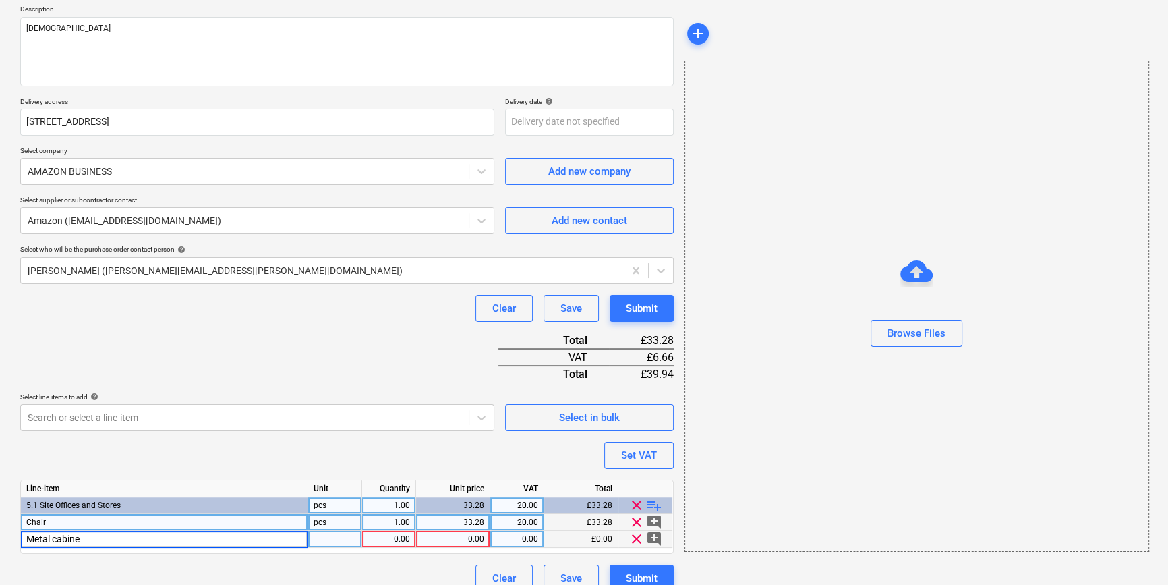
type input "Metal cabinet"
type textarea "x"
type input "155.82"
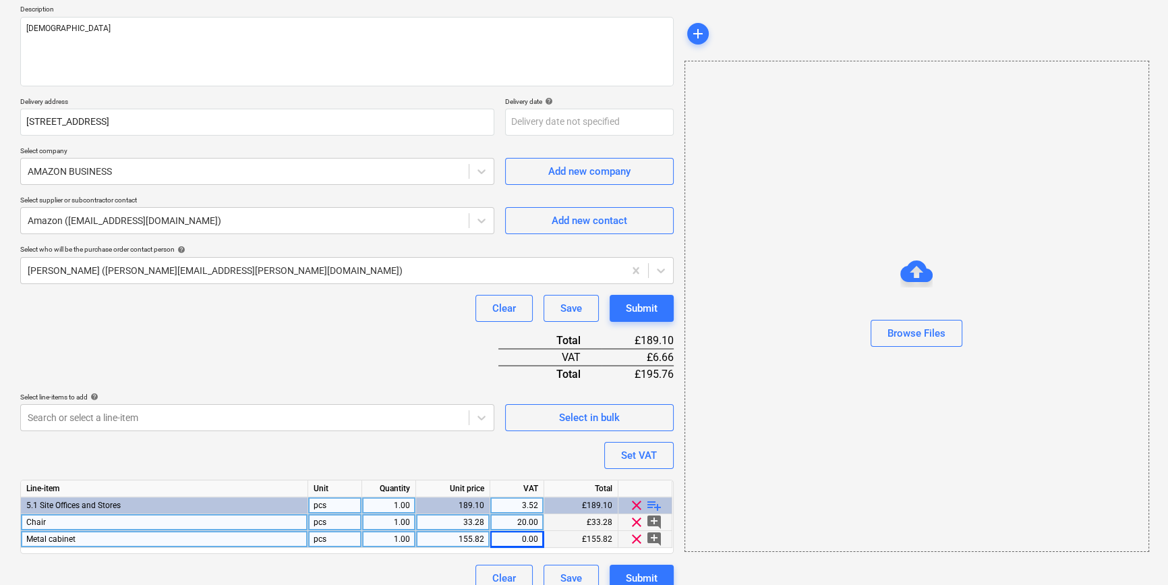
type textarea "x"
click at [465, 540] on div "155.82" at bounding box center [452, 539] width 63 height 17
type input "115.82"
type textarea "x"
type input "20"
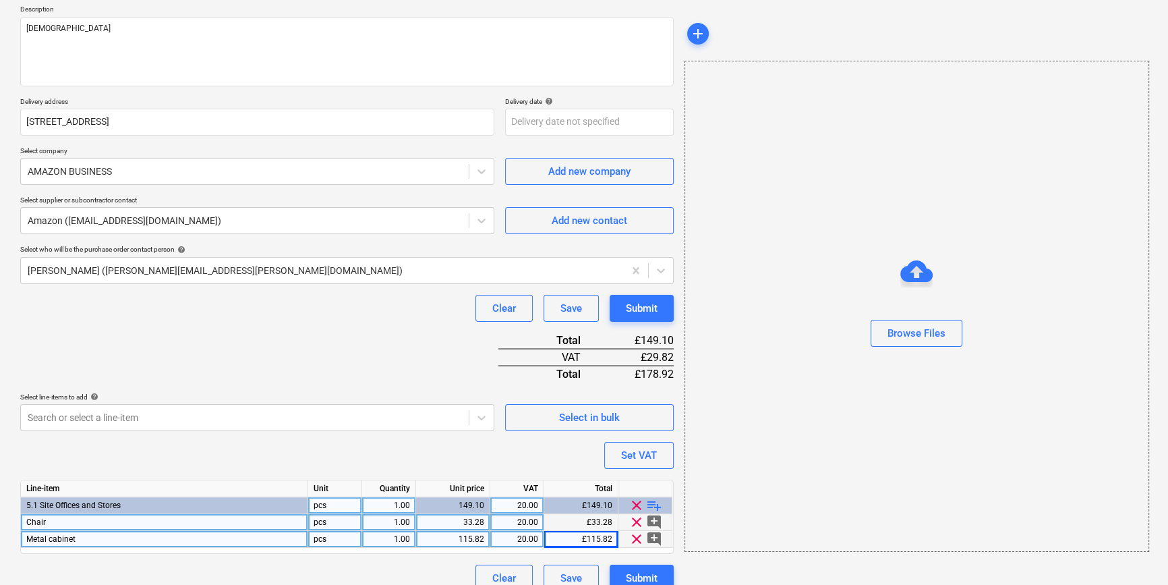
click at [651, 504] on span "playlist_add" at bounding box center [654, 505] width 16 height 16
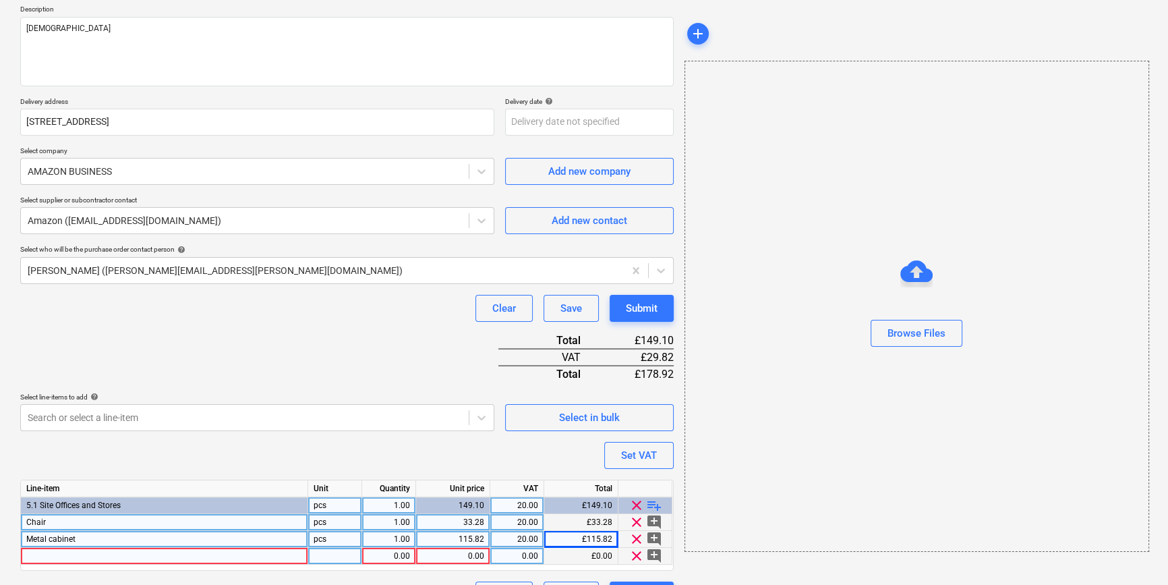
click at [53, 556] on div at bounding box center [164, 555] width 287 height 17
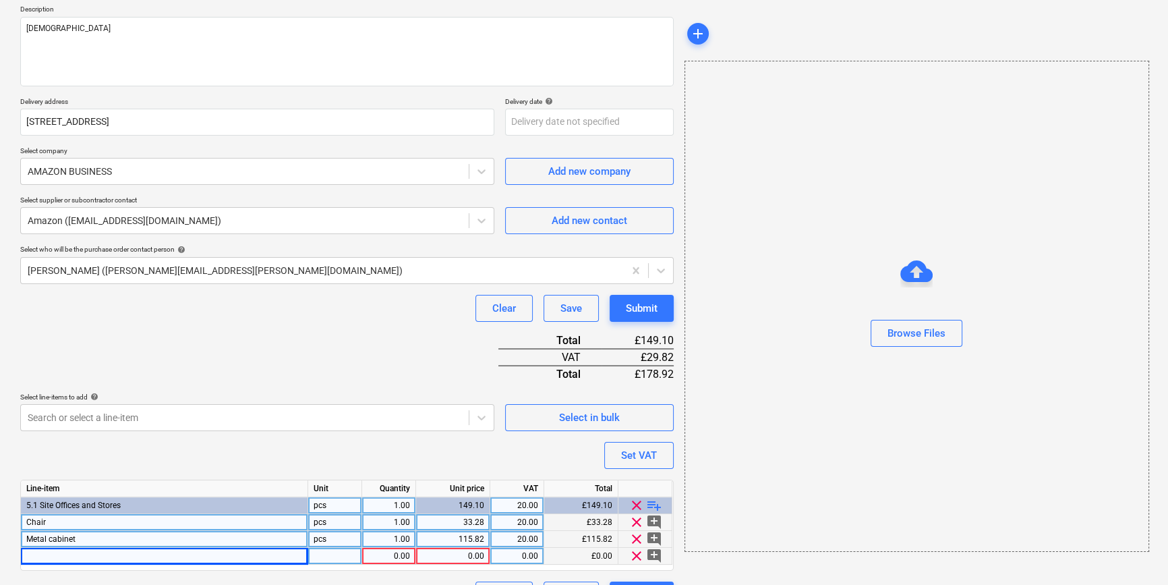
type textarea "x"
click at [46, 561] on div at bounding box center [164, 555] width 287 height 17
type input "Desk tidy"
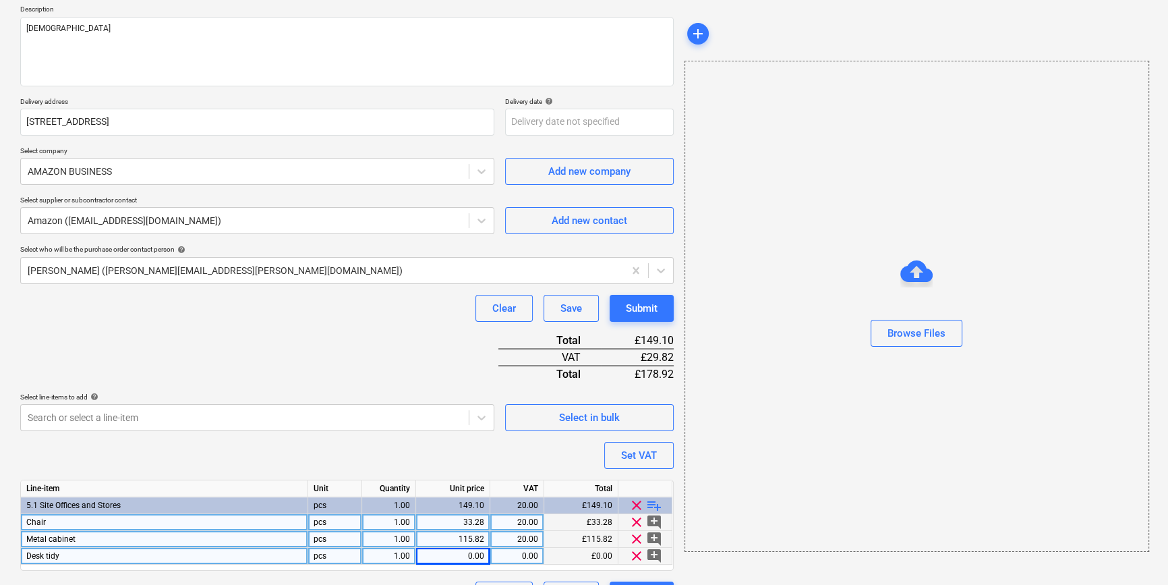
type textarea "x"
click at [440, 559] on div "0.00" at bounding box center [452, 555] width 63 height 17
type input "12.43"
type textarea "x"
type input "20"
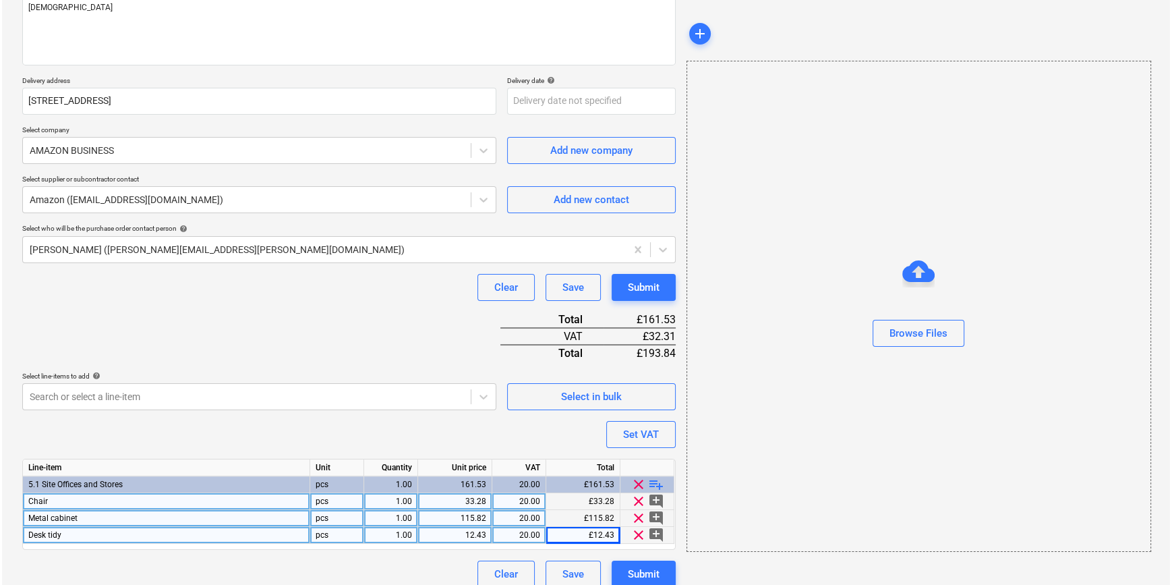
scroll to position [189, 0]
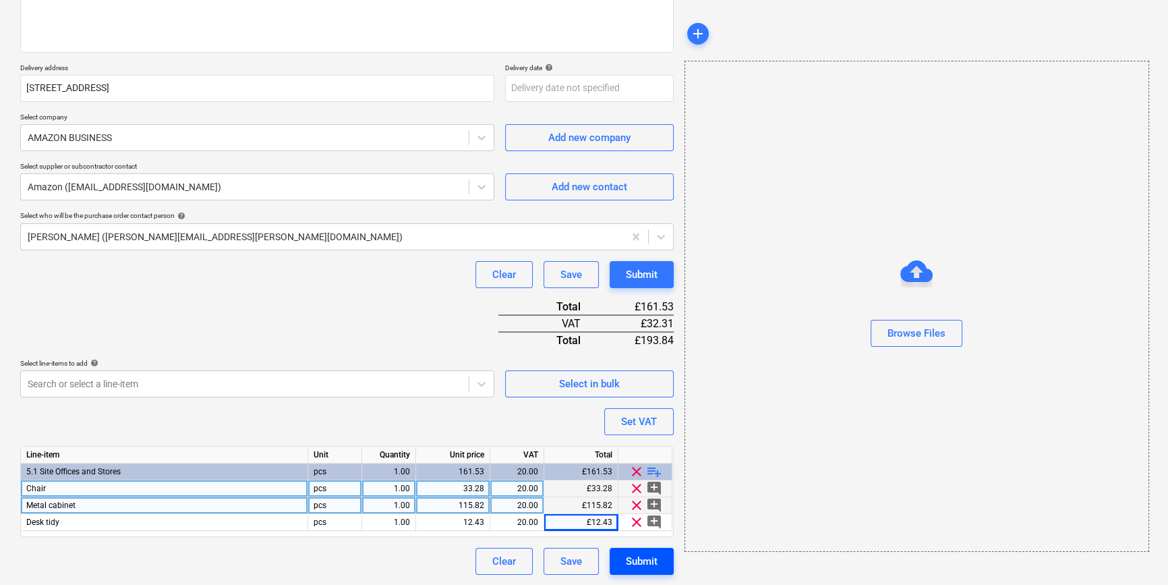
click at [641, 560] on div "Submit" at bounding box center [642, 561] width 32 height 18
type textarea "x"
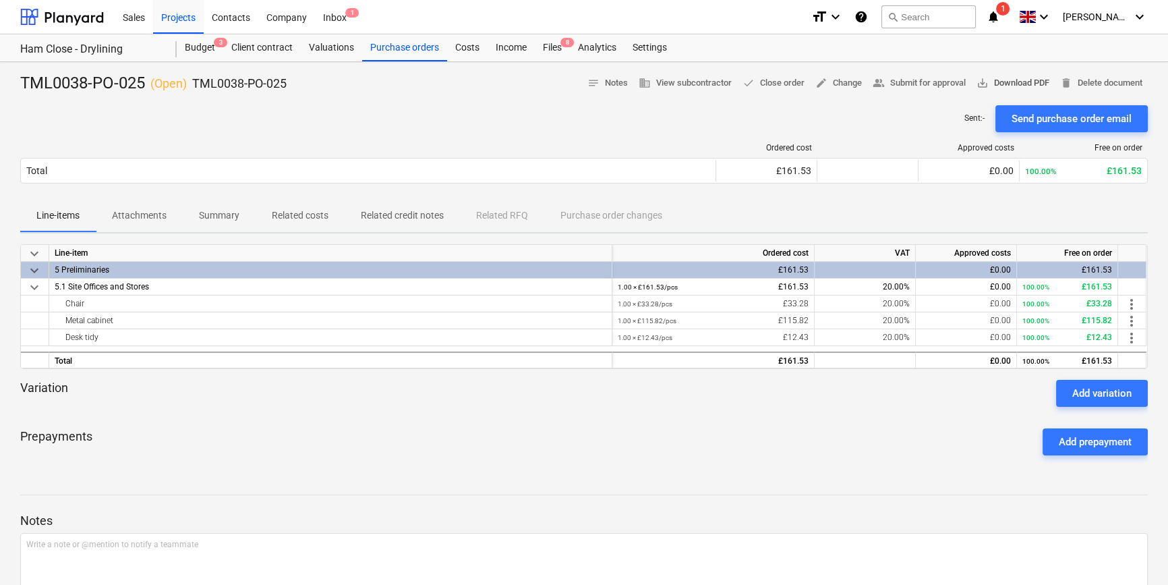
click at [1026, 82] on span "save_alt Download PDF" at bounding box center [1012, 84] width 73 height 16
